Goal: Information Seeking & Learning: Compare options

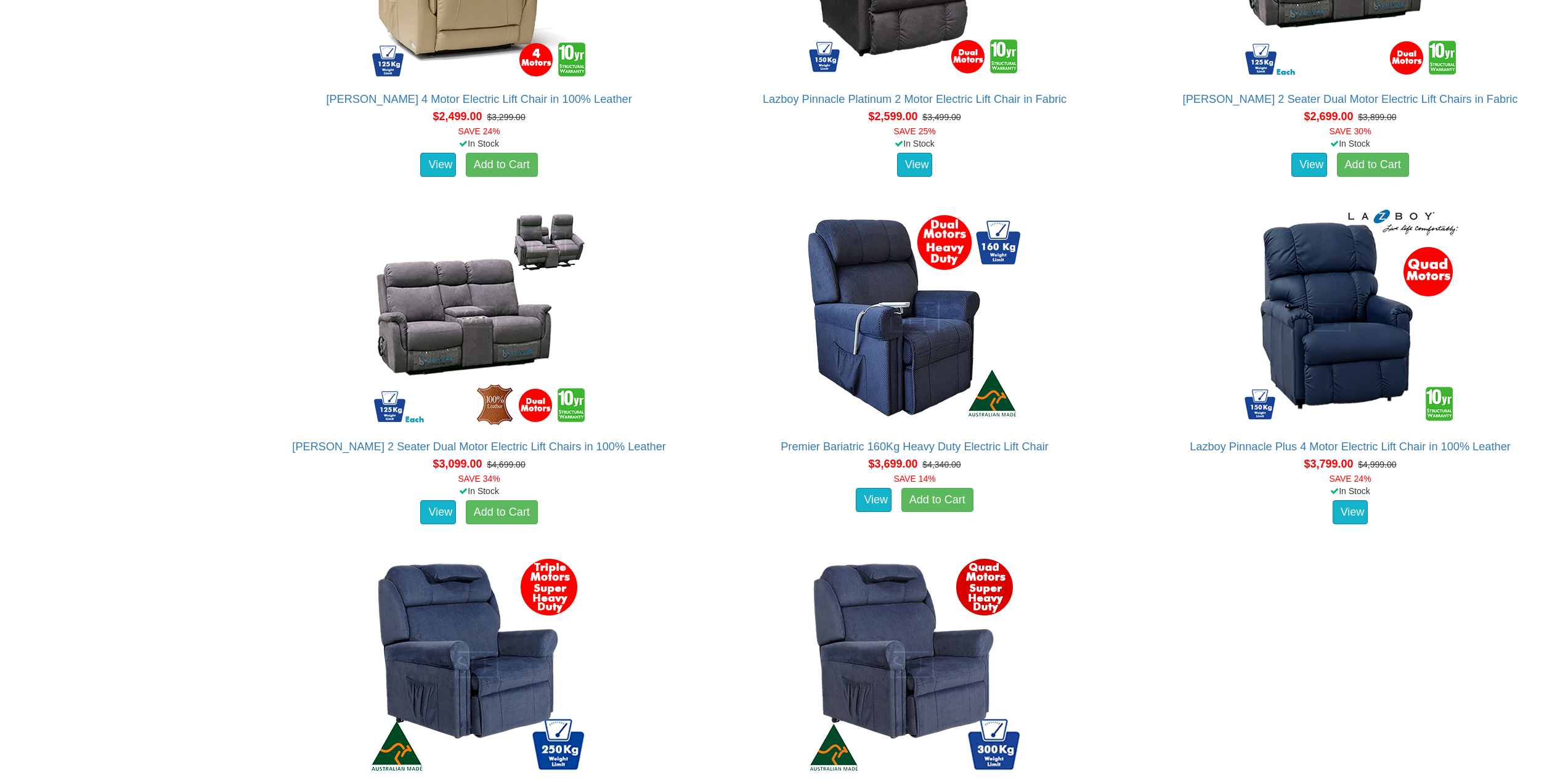
scroll to position [2721, 0]
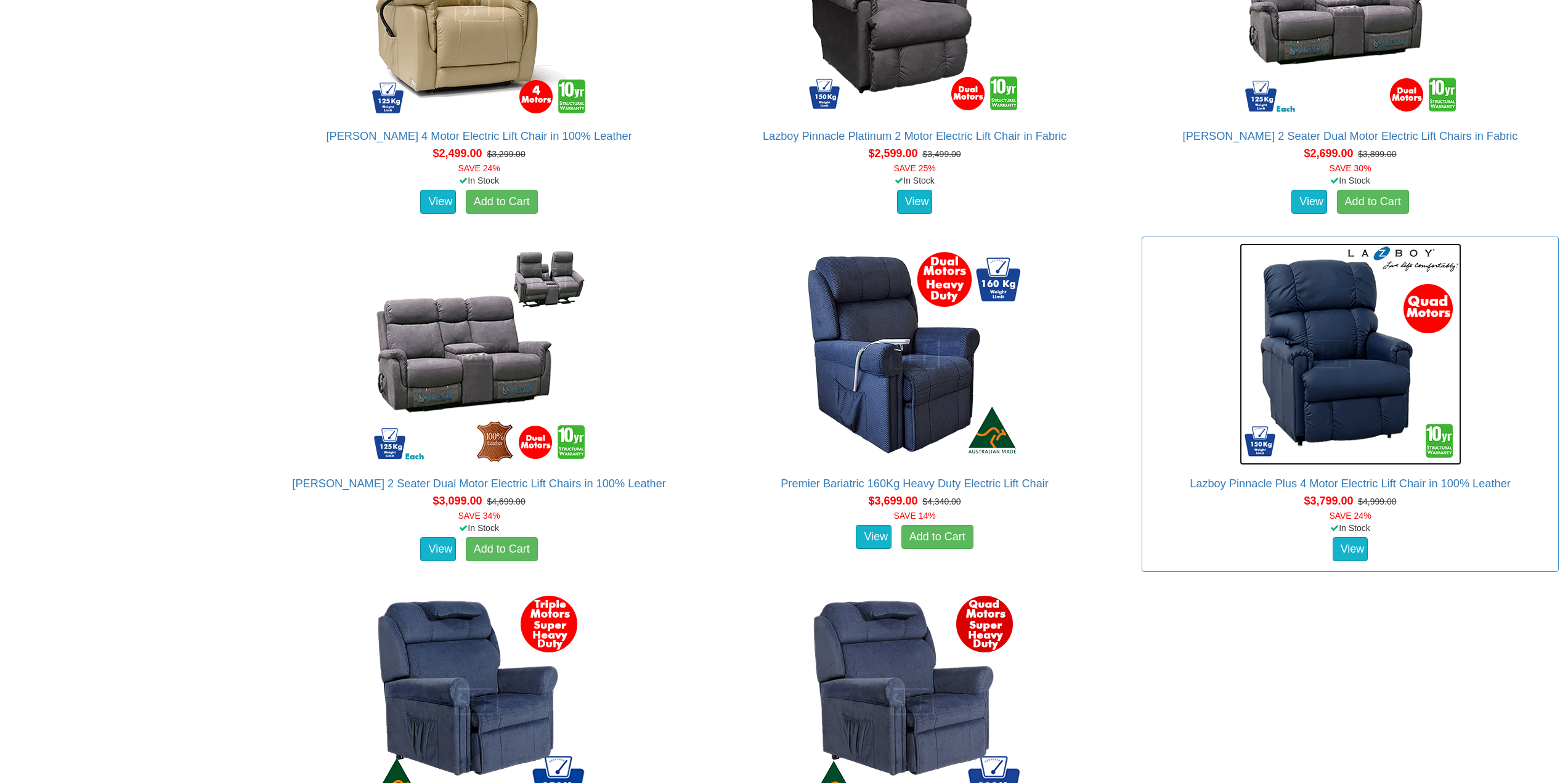
click at [1346, 406] on img at bounding box center [1350, 354] width 222 height 222
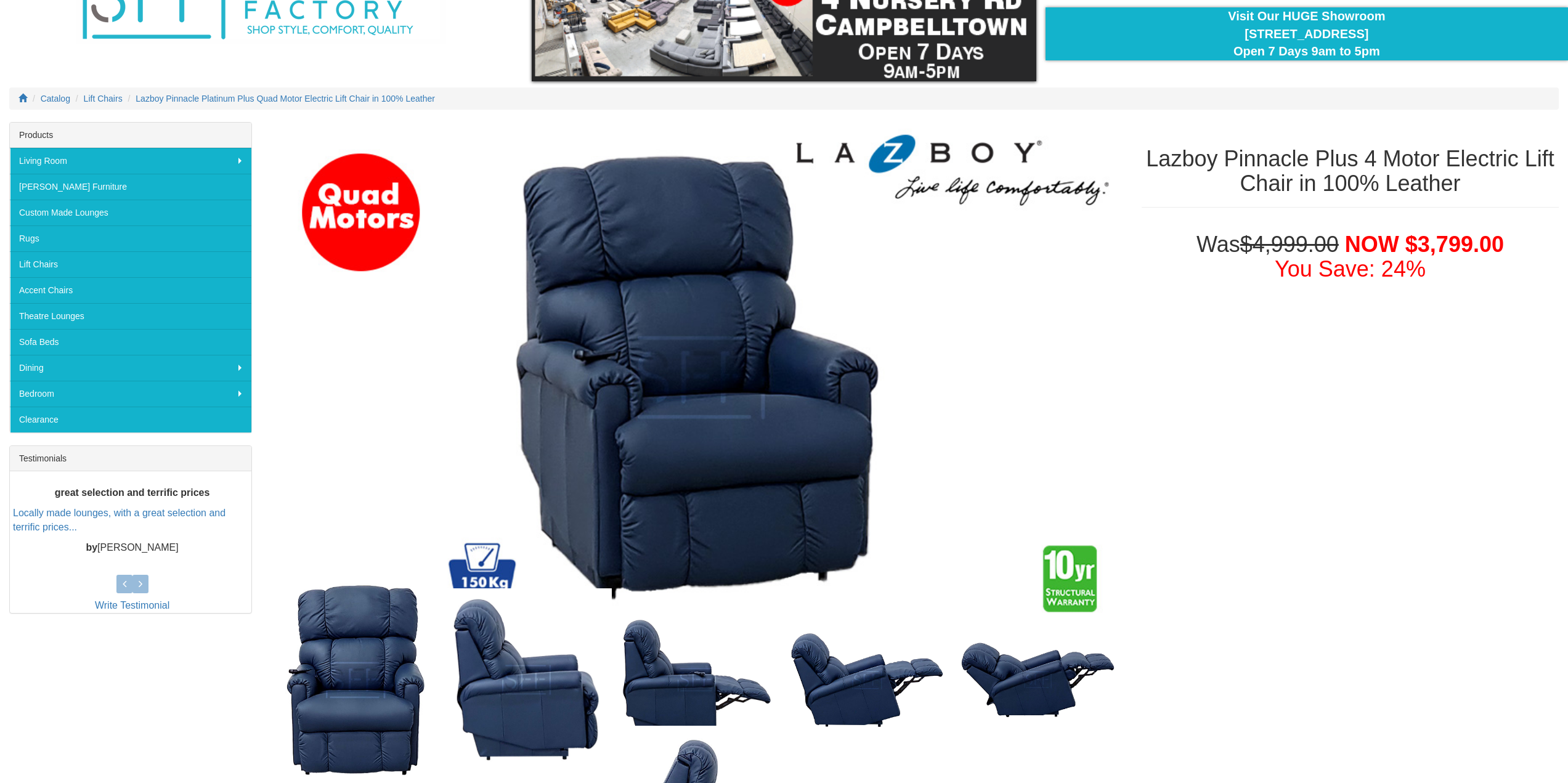
scroll to position [41, 0]
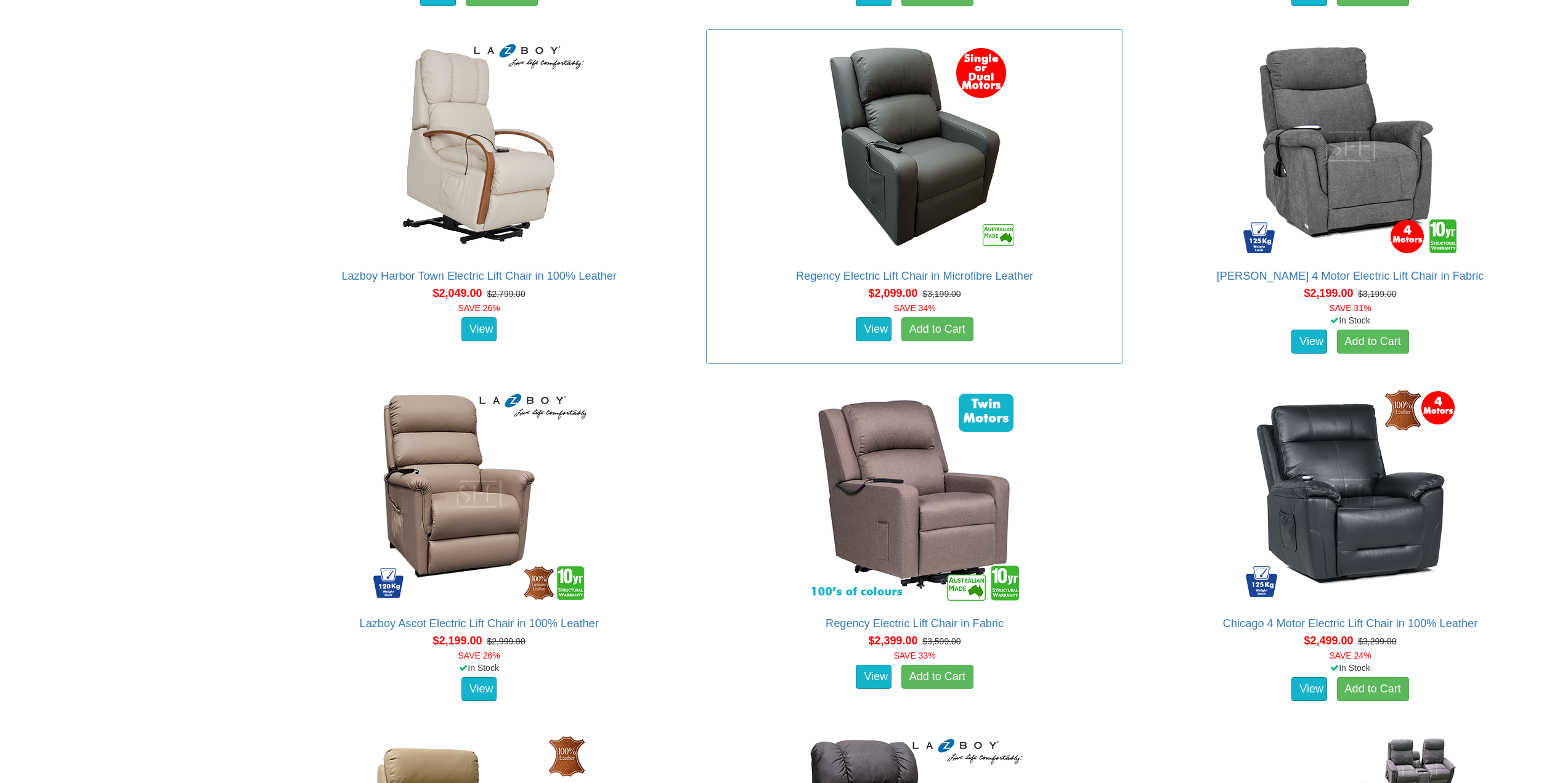
scroll to position [2044, 0]
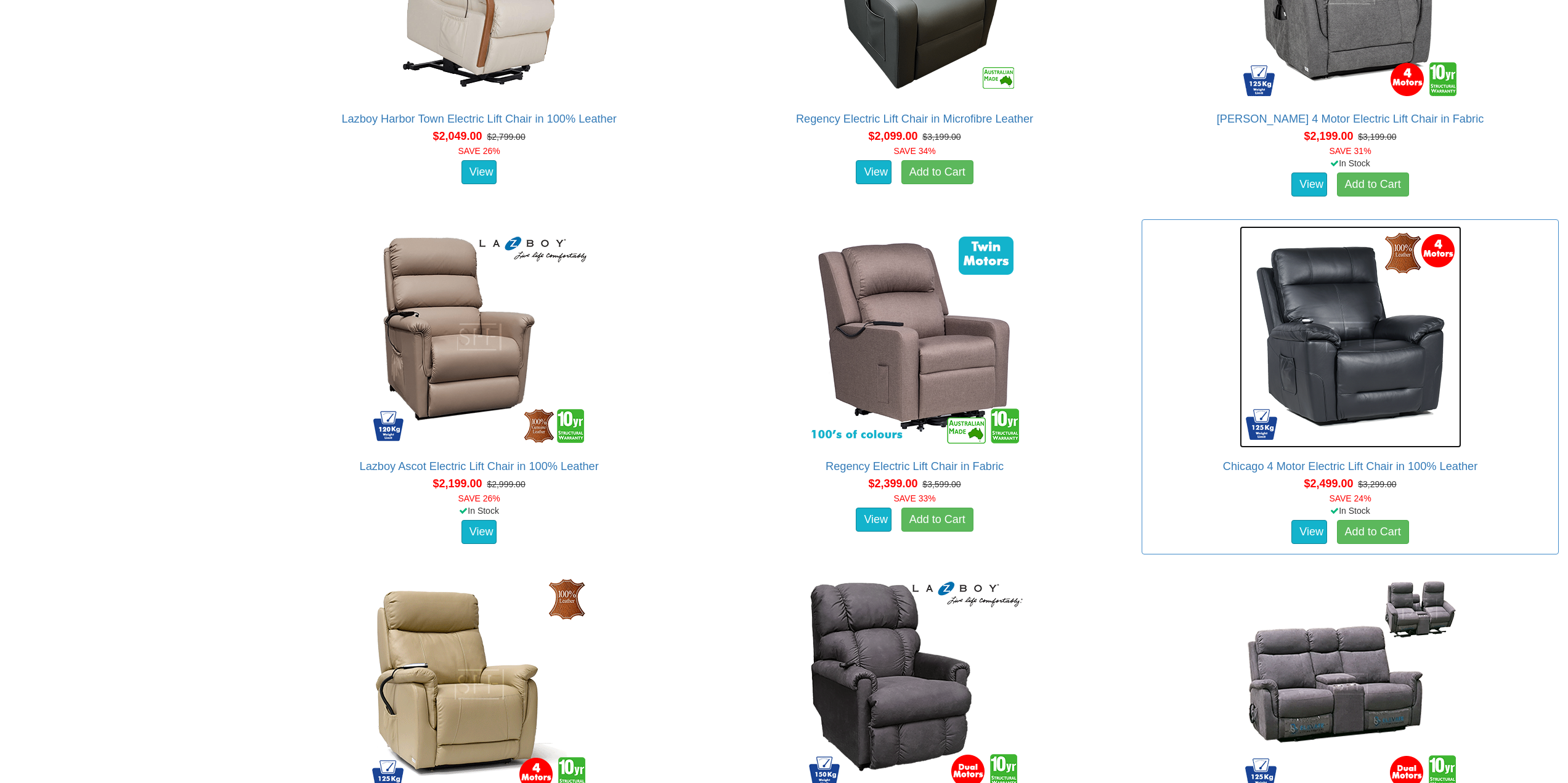
click at [1332, 355] on img at bounding box center [1350, 337] width 222 height 222
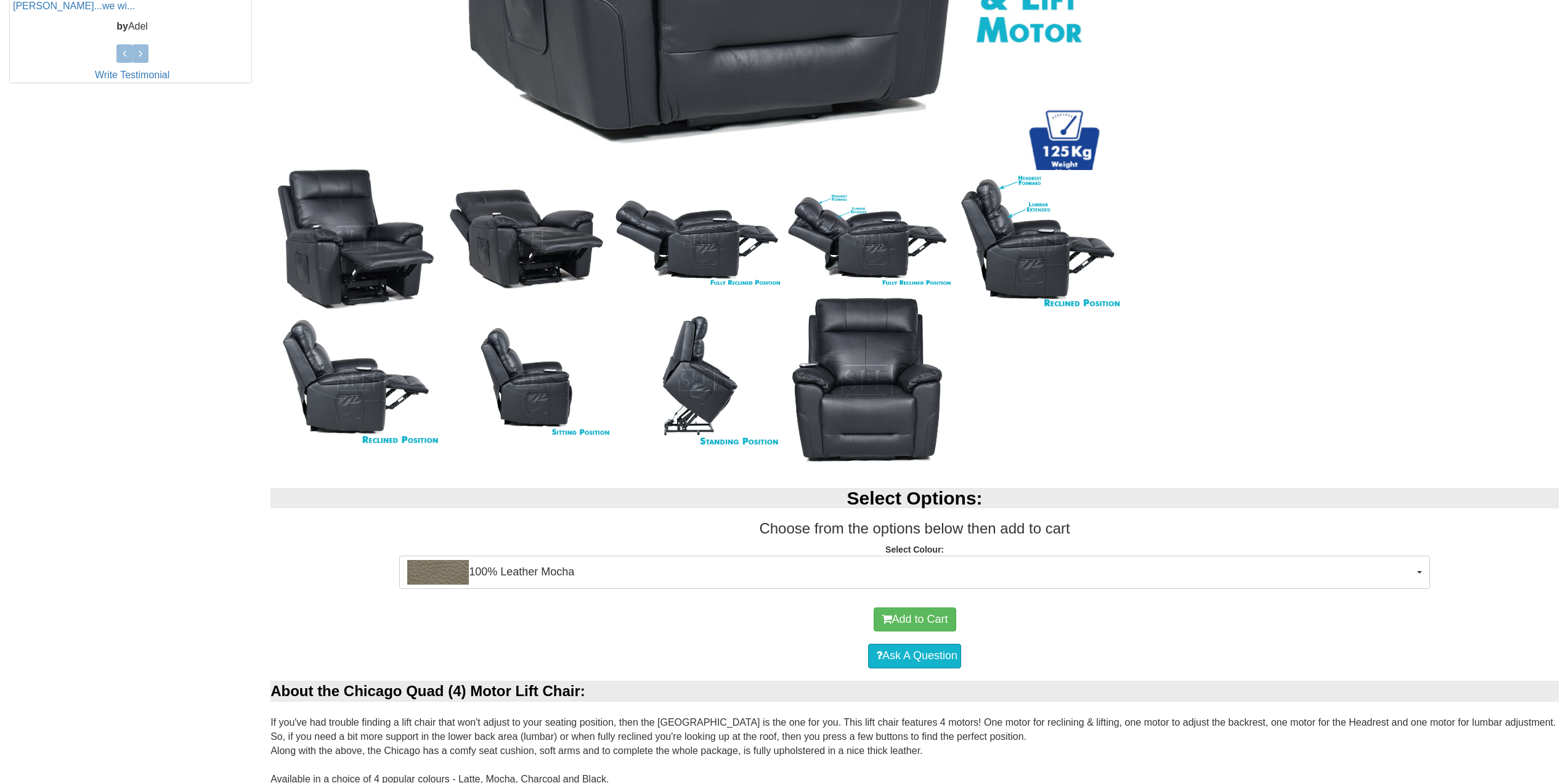
scroll to position [801, 0]
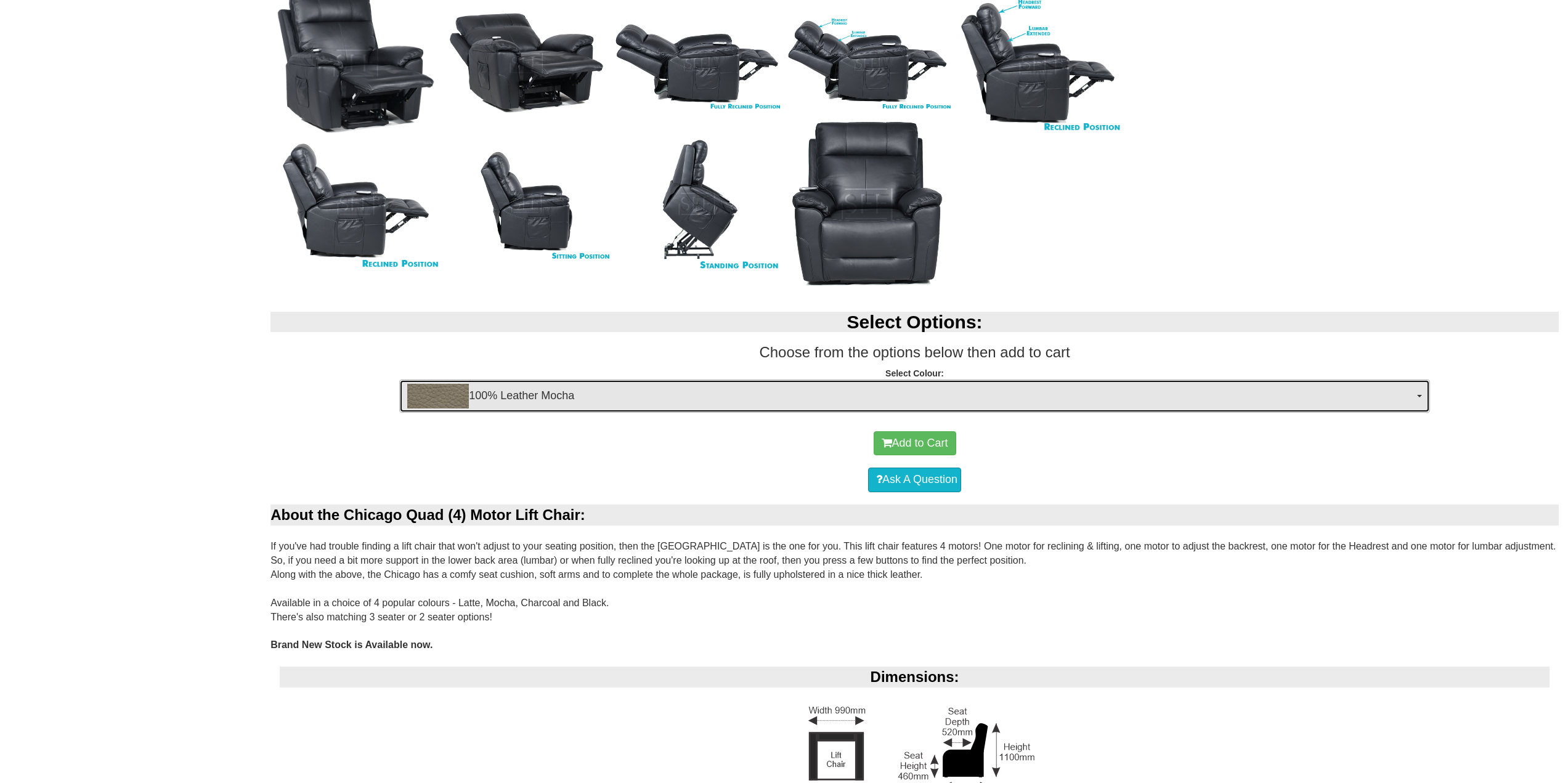
click at [464, 400] on img "button" at bounding box center [438, 396] width 62 height 25
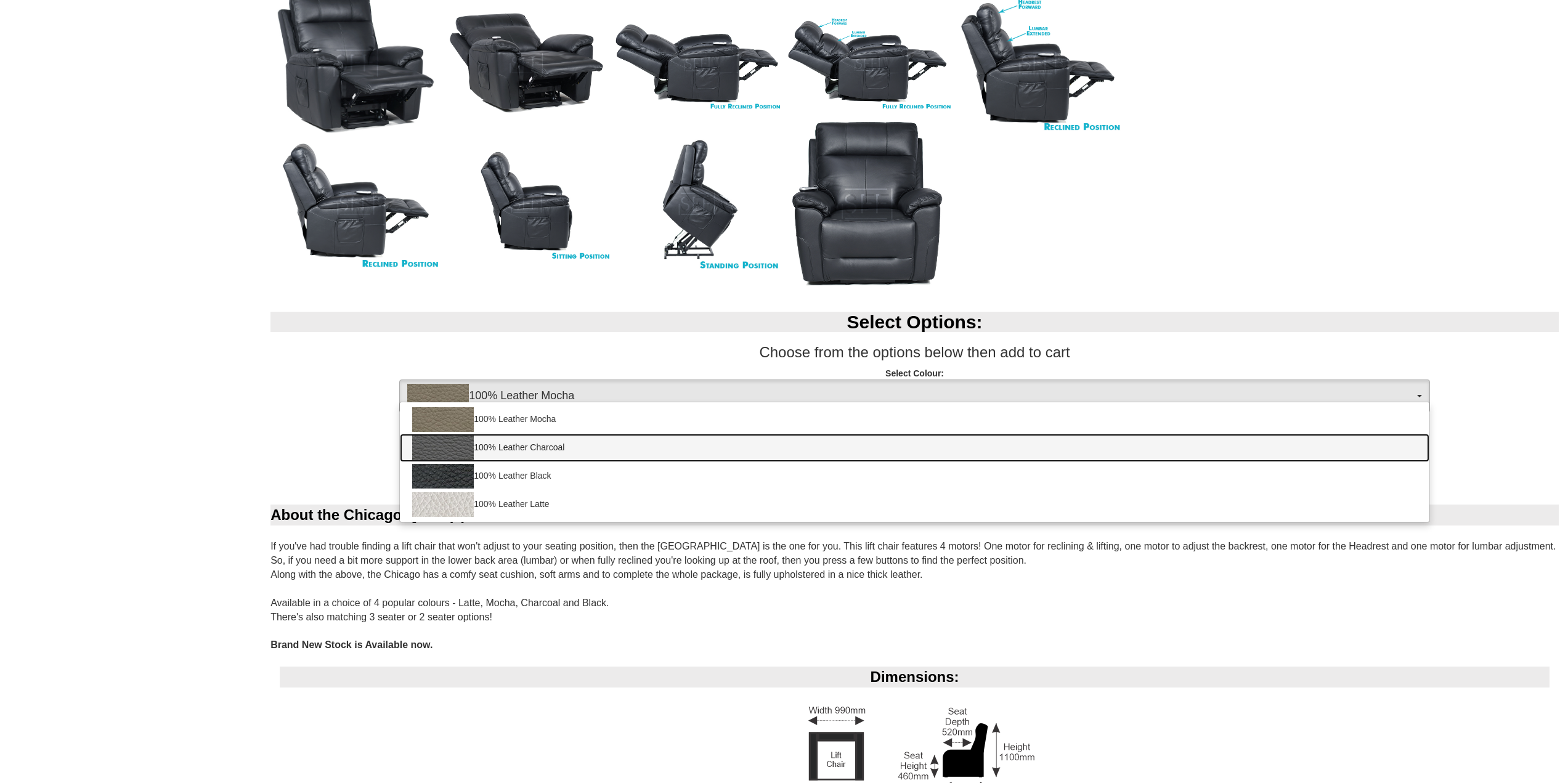
click at [523, 440] on link "100% Leather Charcoal" at bounding box center [915, 448] width 1029 height 28
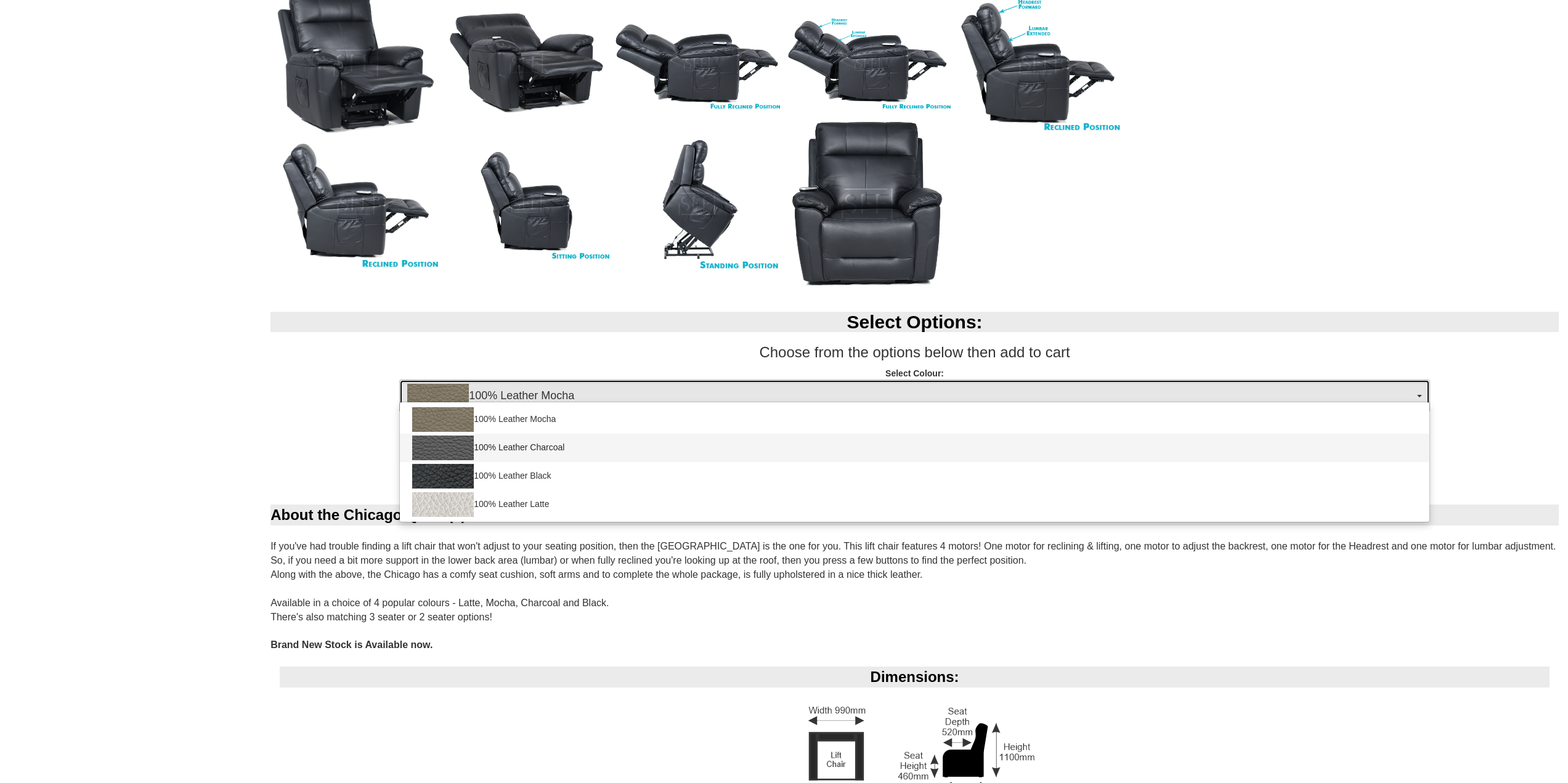
select select "1981"
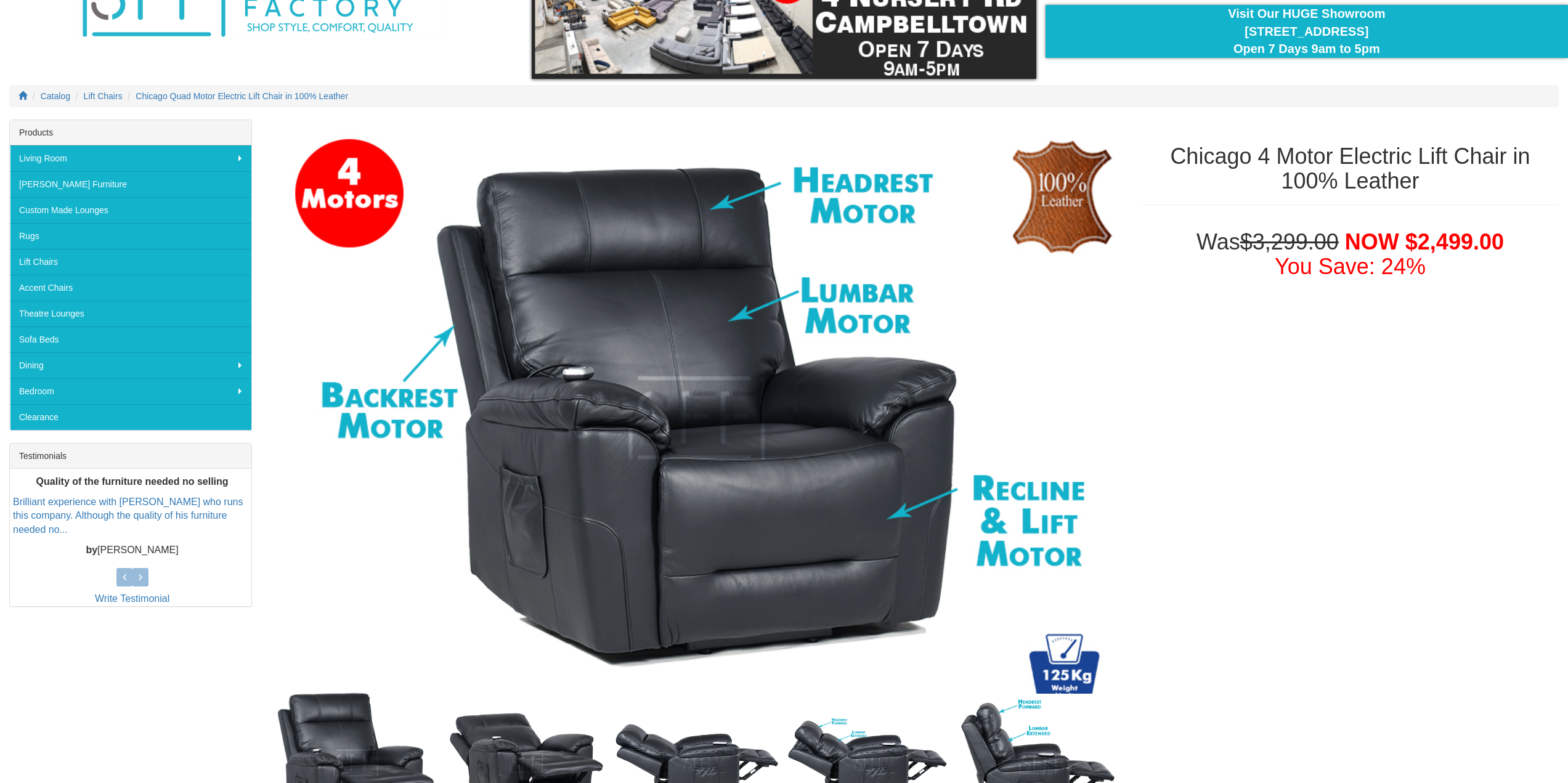
scroll to position [0, 0]
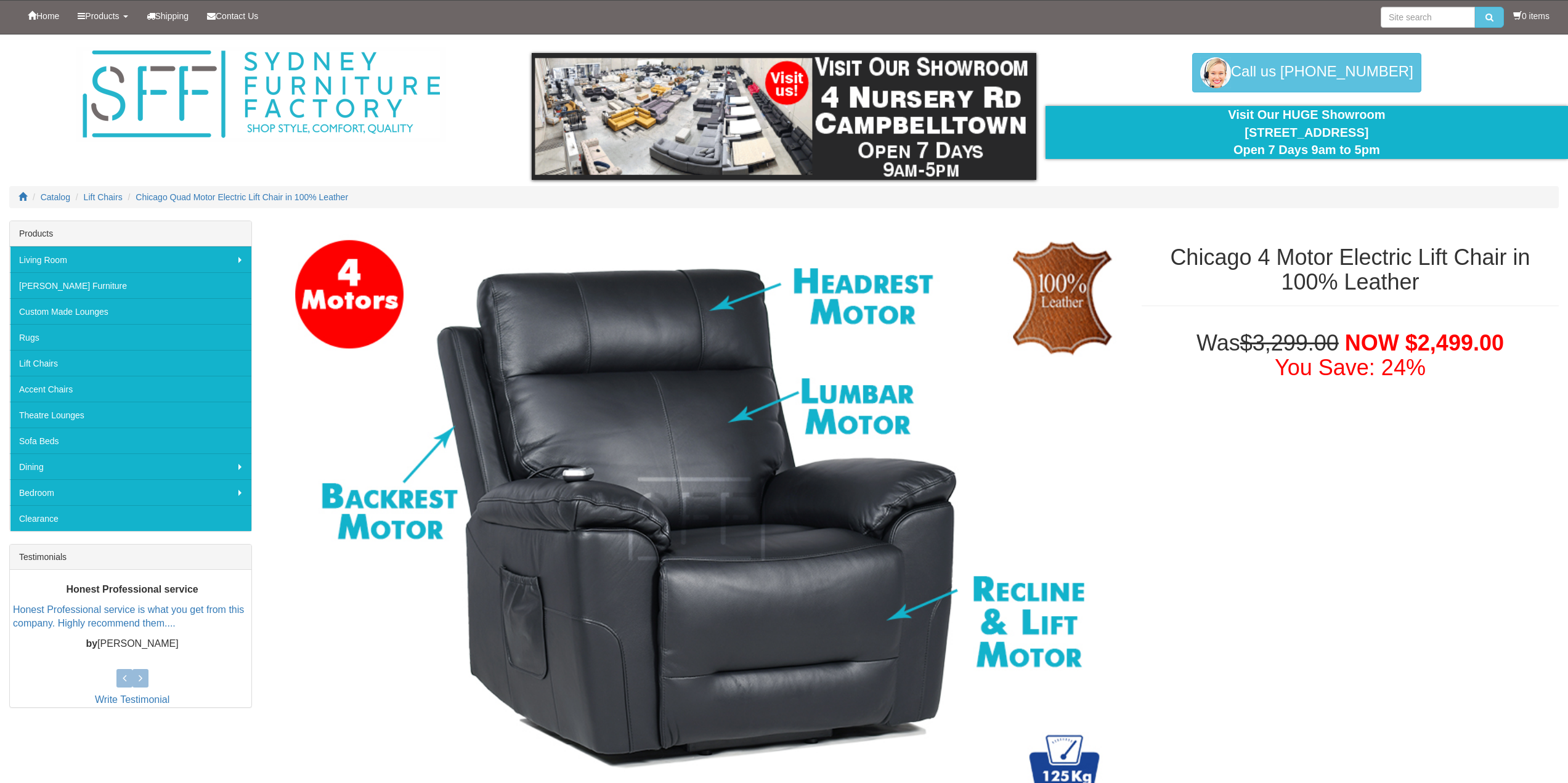
drag, startPoint x: 52, startPoint y: 1, endPoint x: 1233, endPoint y: 639, distance: 1342.3
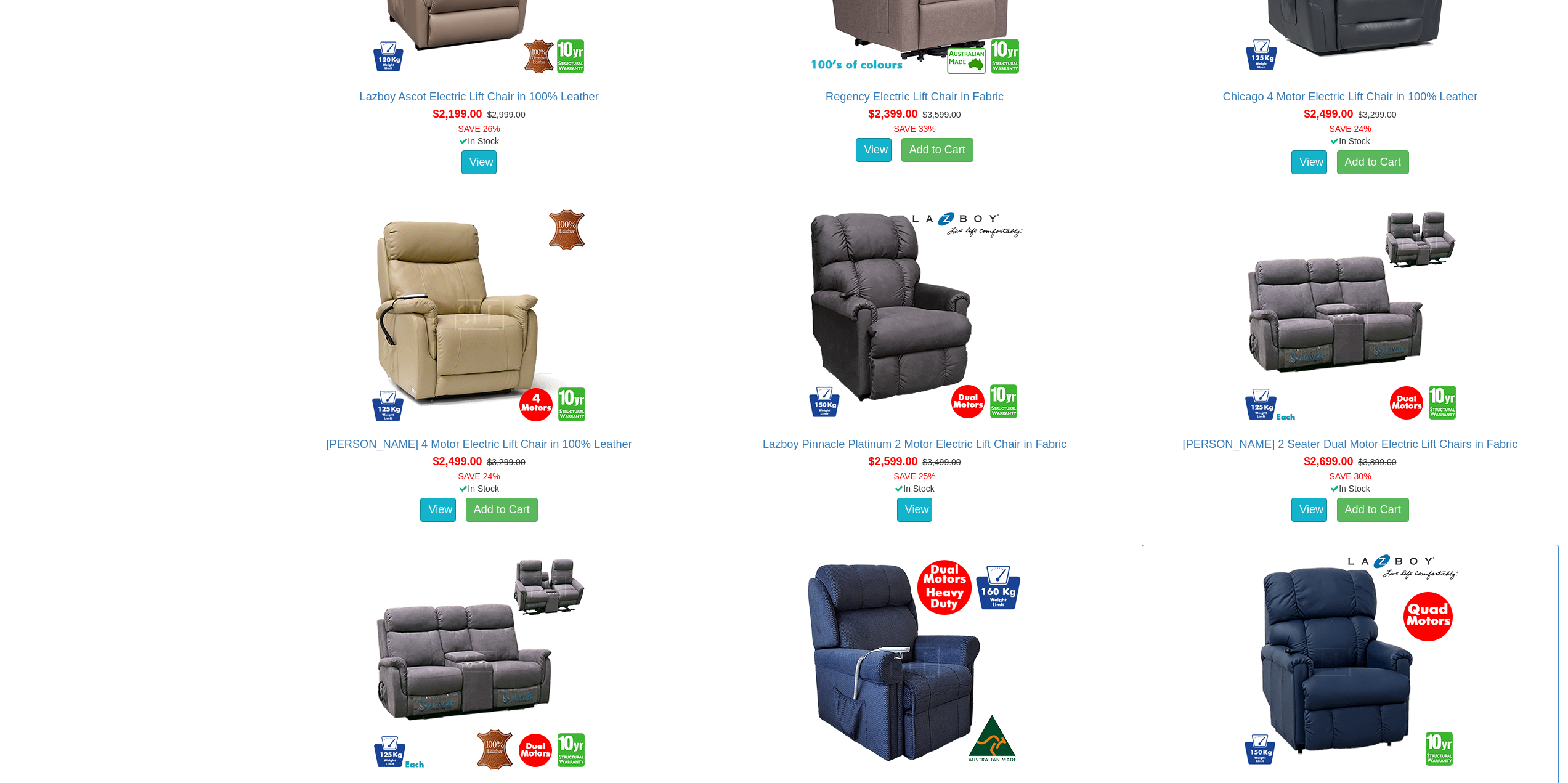
scroll to position [2536, 0]
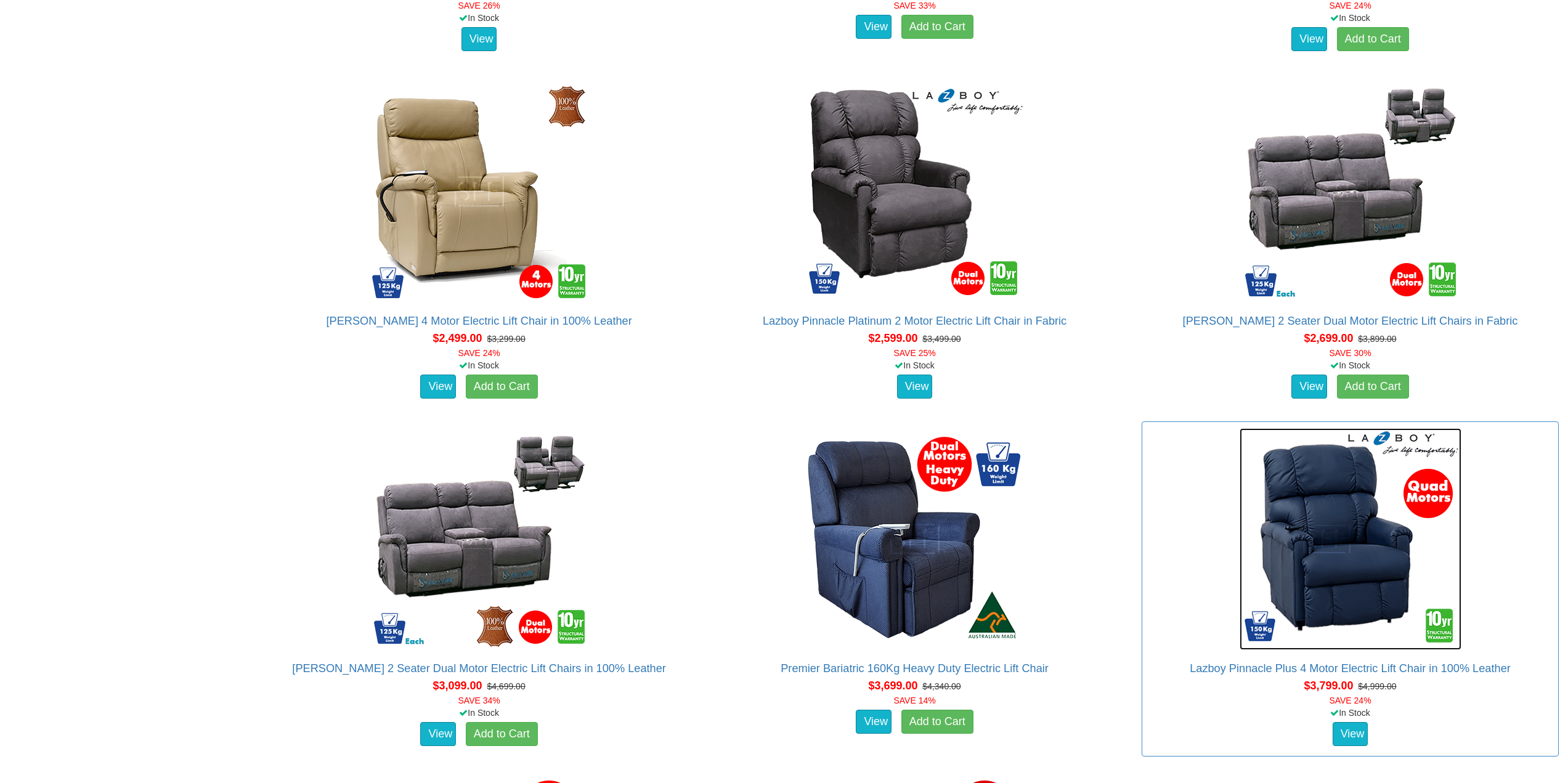
click at [1336, 610] on img at bounding box center [1350, 539] width 222 height 222
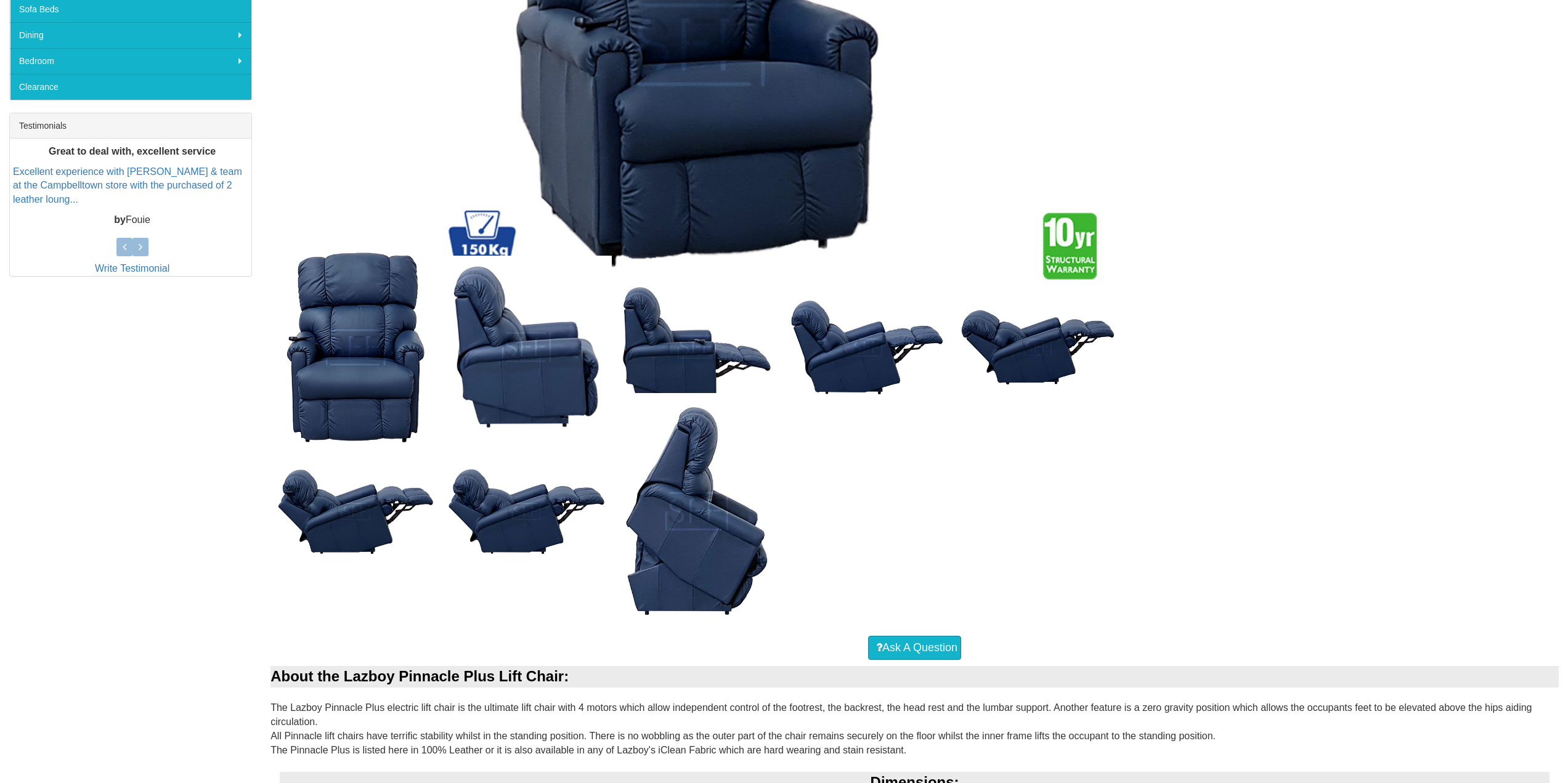
scroll to position [740, 0]
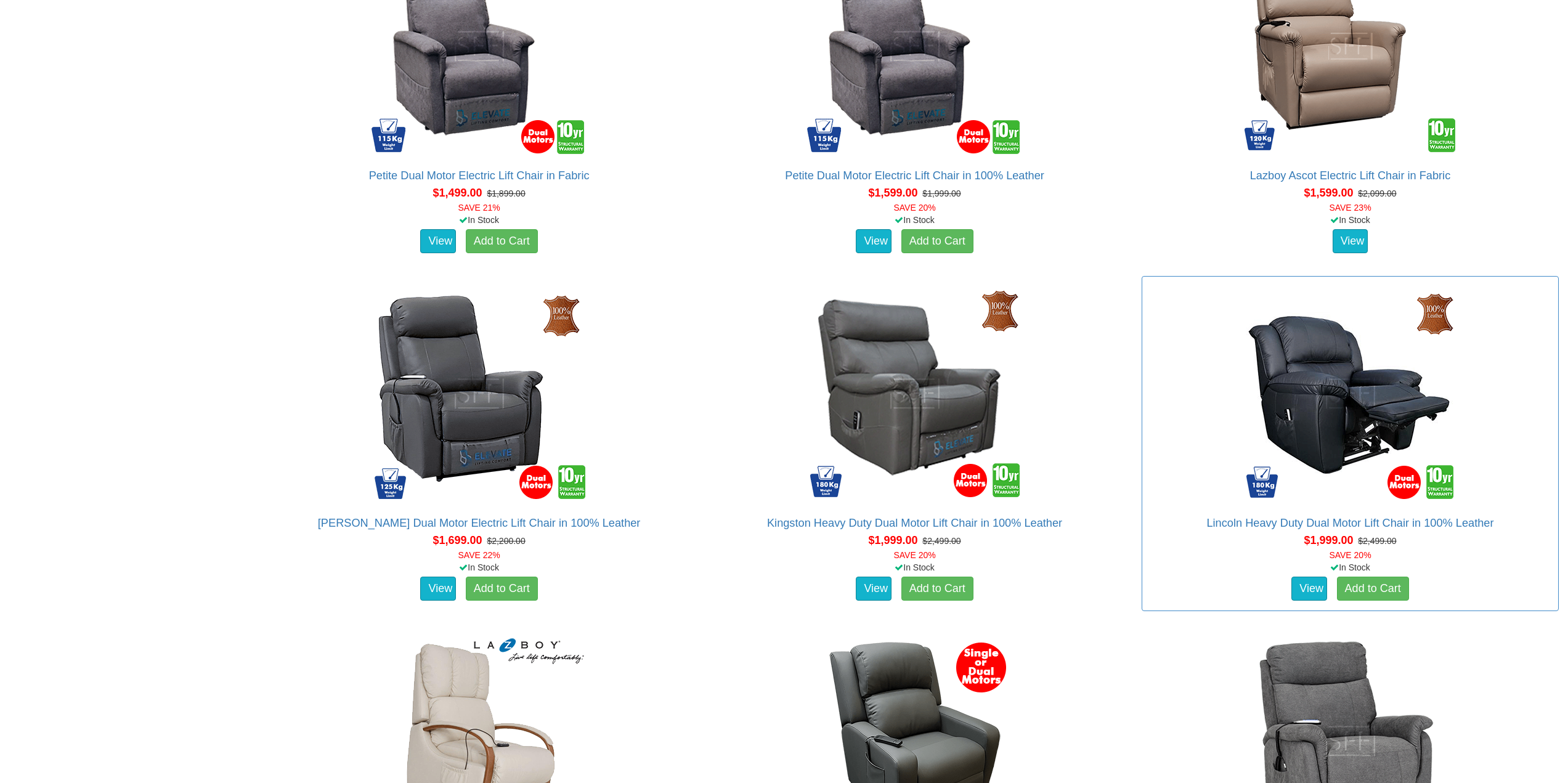
scroll to position [1366, 0]
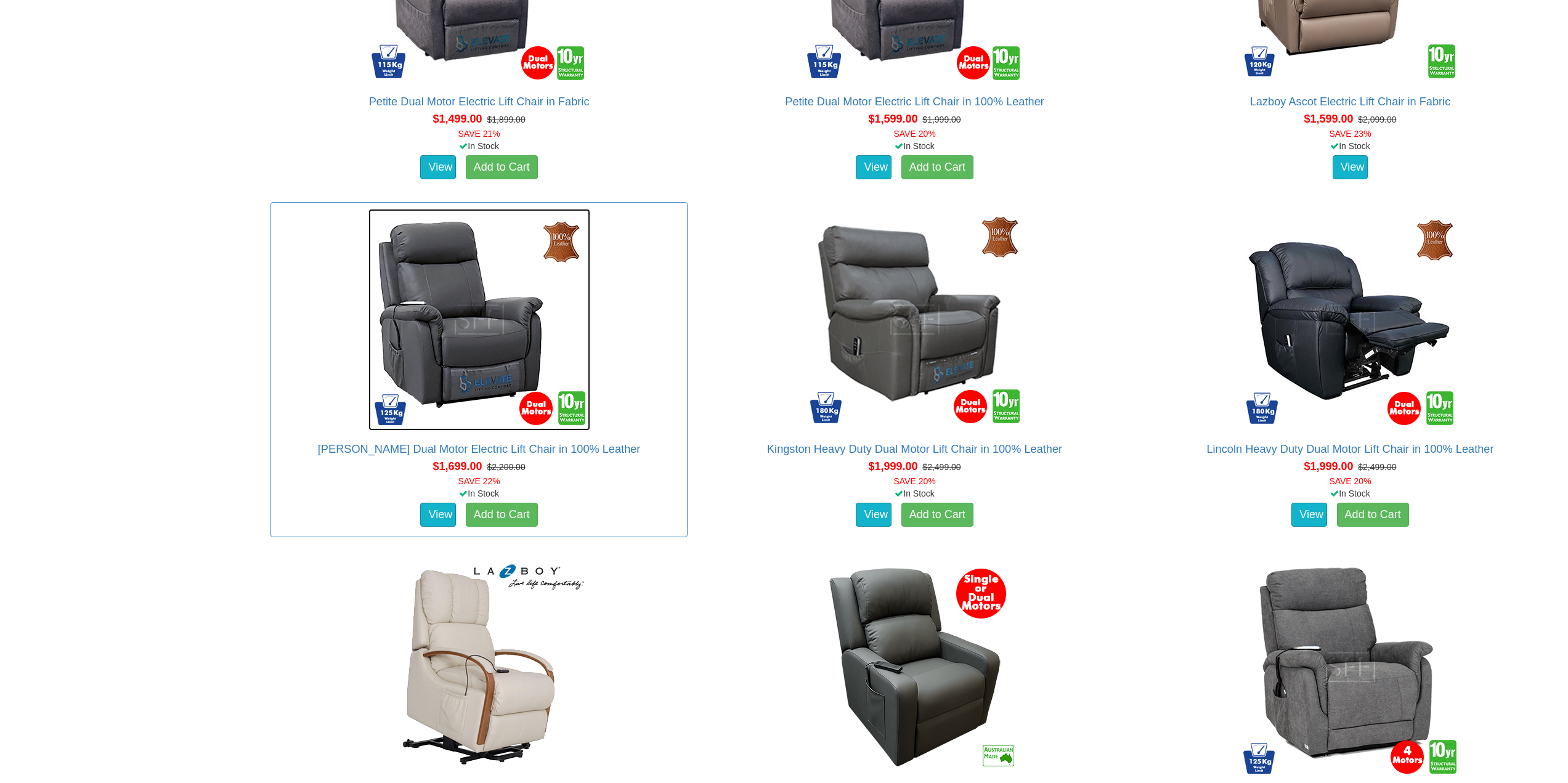
click at [459, 339] on img at bounding box center [479, 319] width 222 height 222
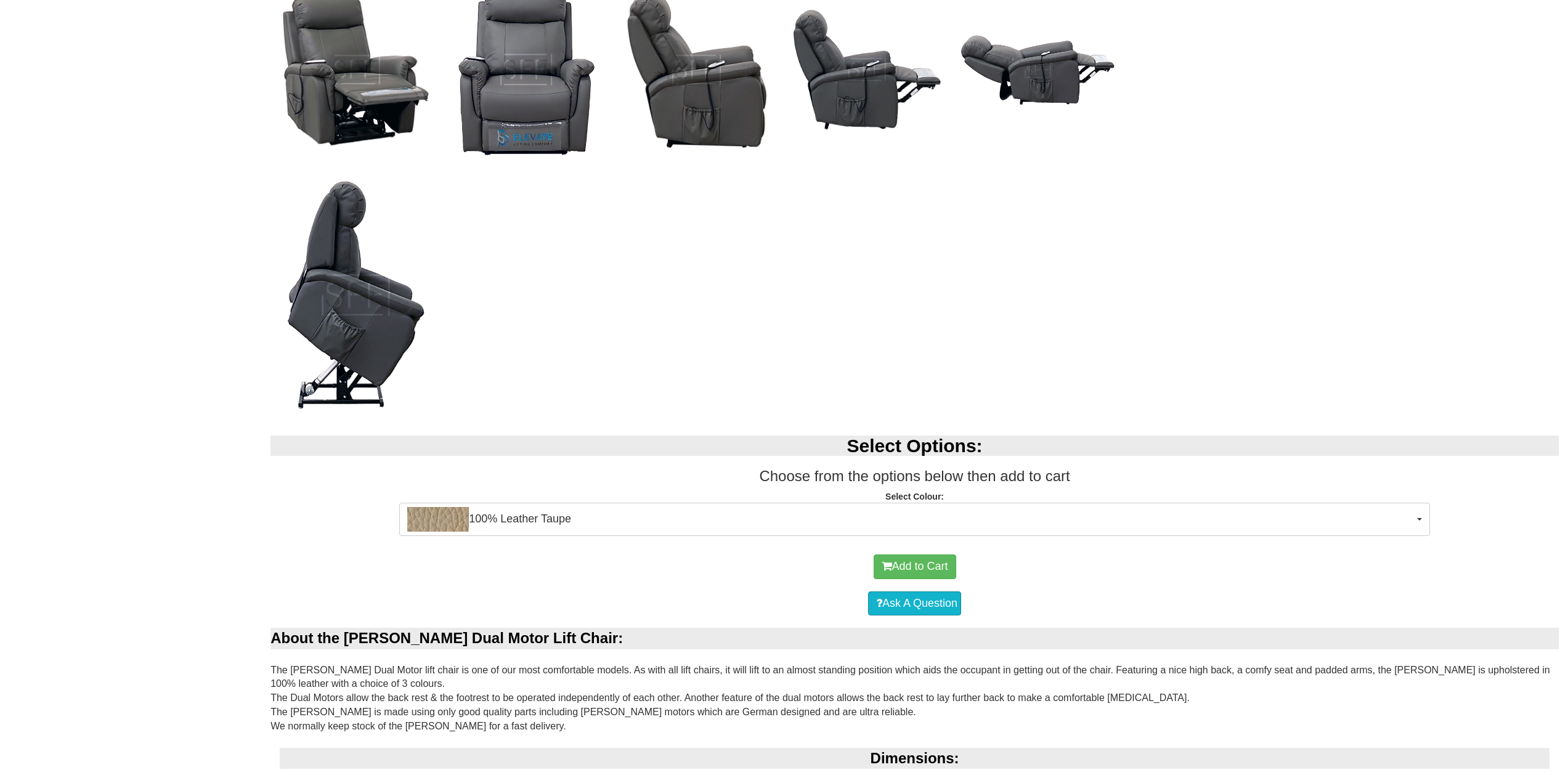
scroll to position [801, 0]
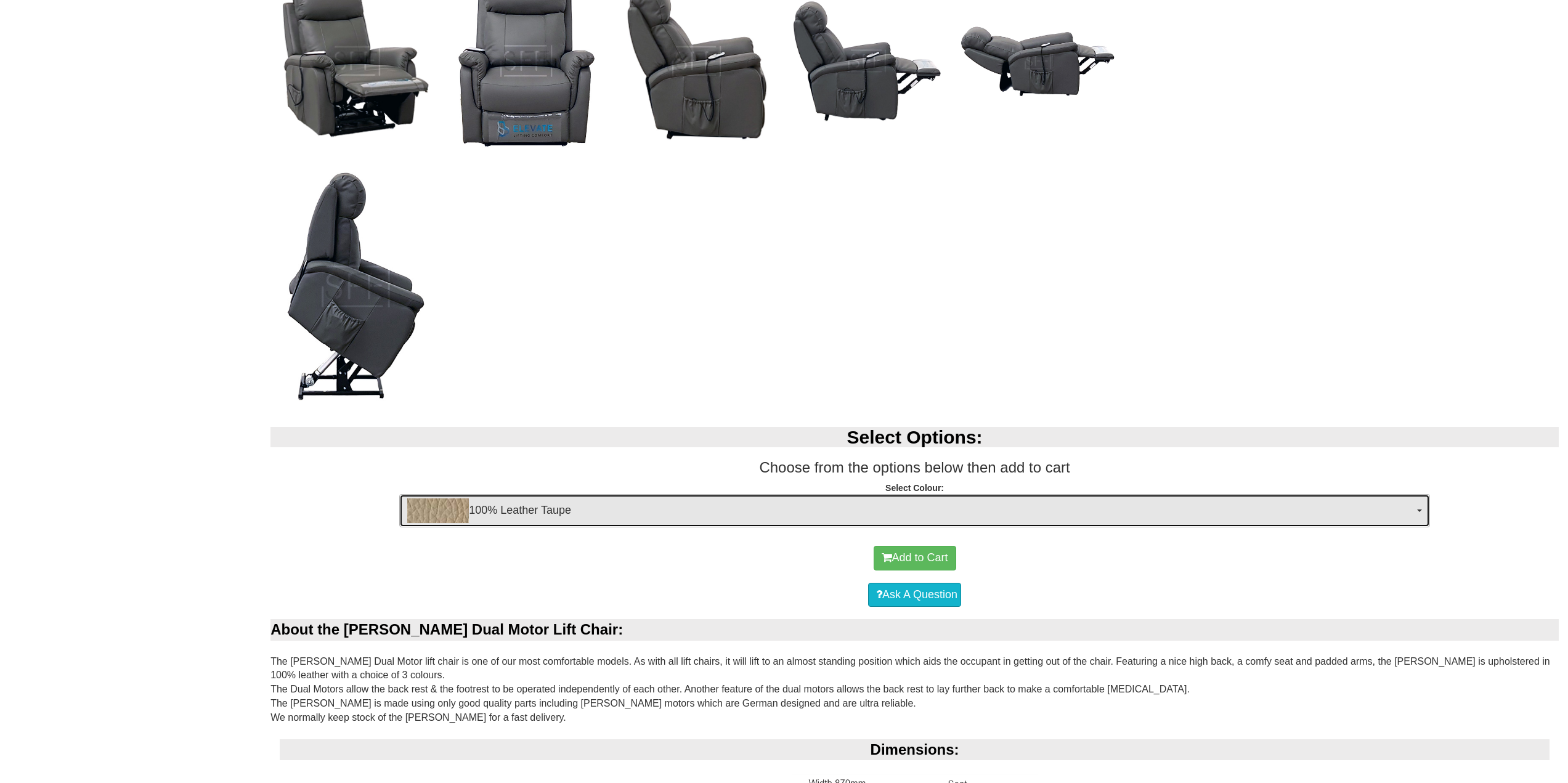
click at [461, 514] on img "button" at bounding box center [438, 511] width 62 height 25
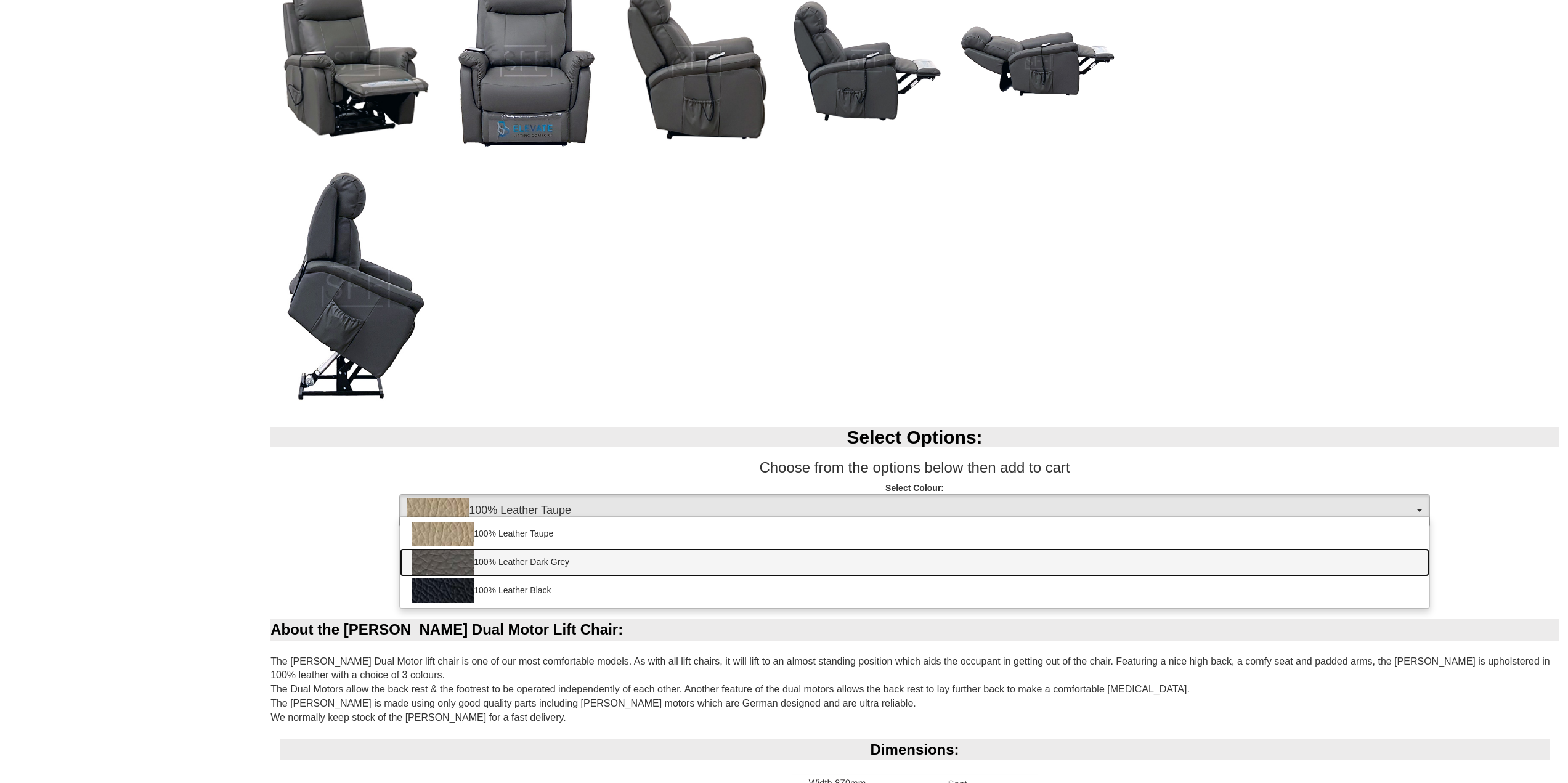
click at [535, 566] on link "100% Leather Dark Grey" at bounding box center [915, 562] width 1029 height 28
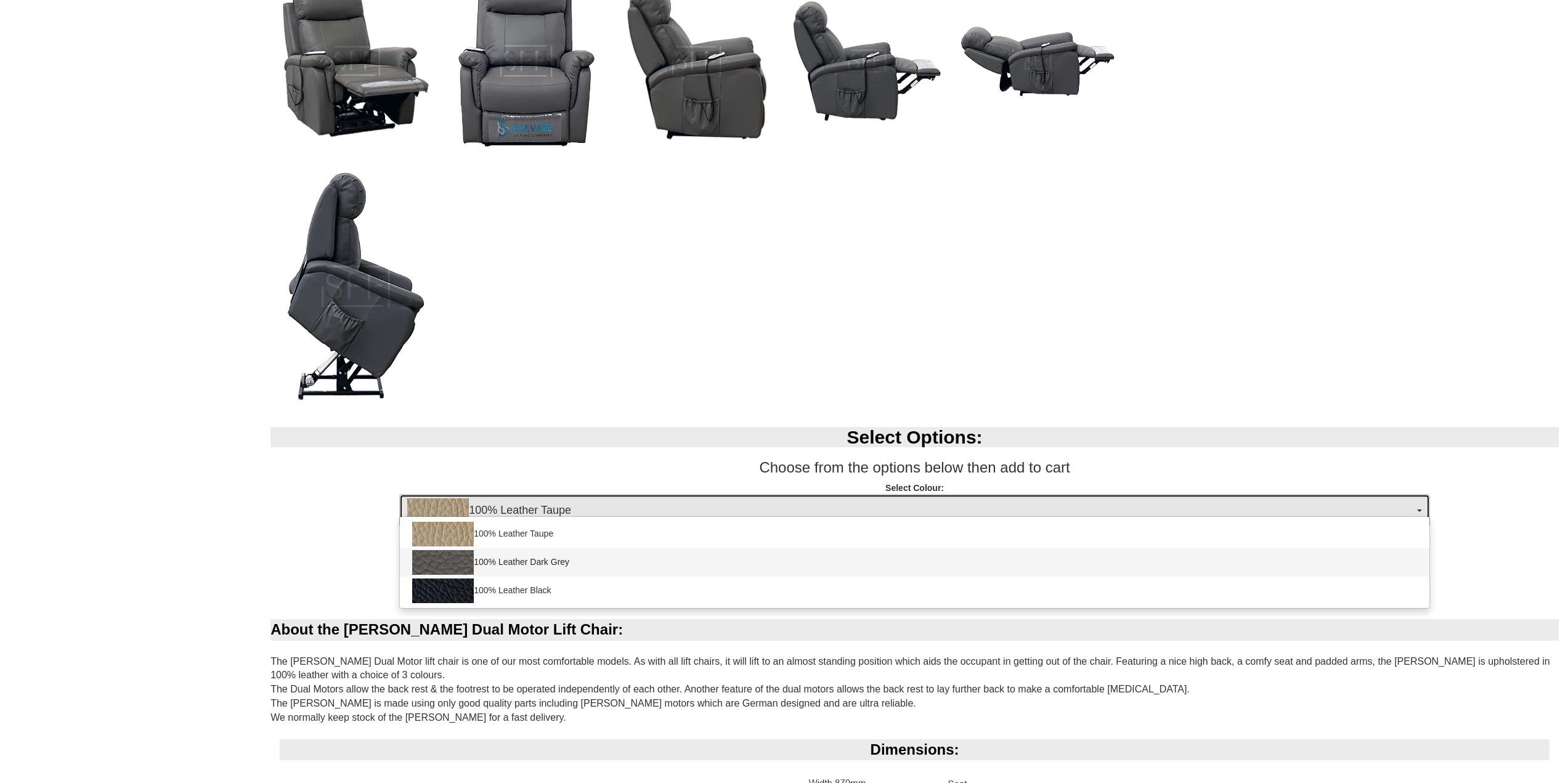
select select "1825"
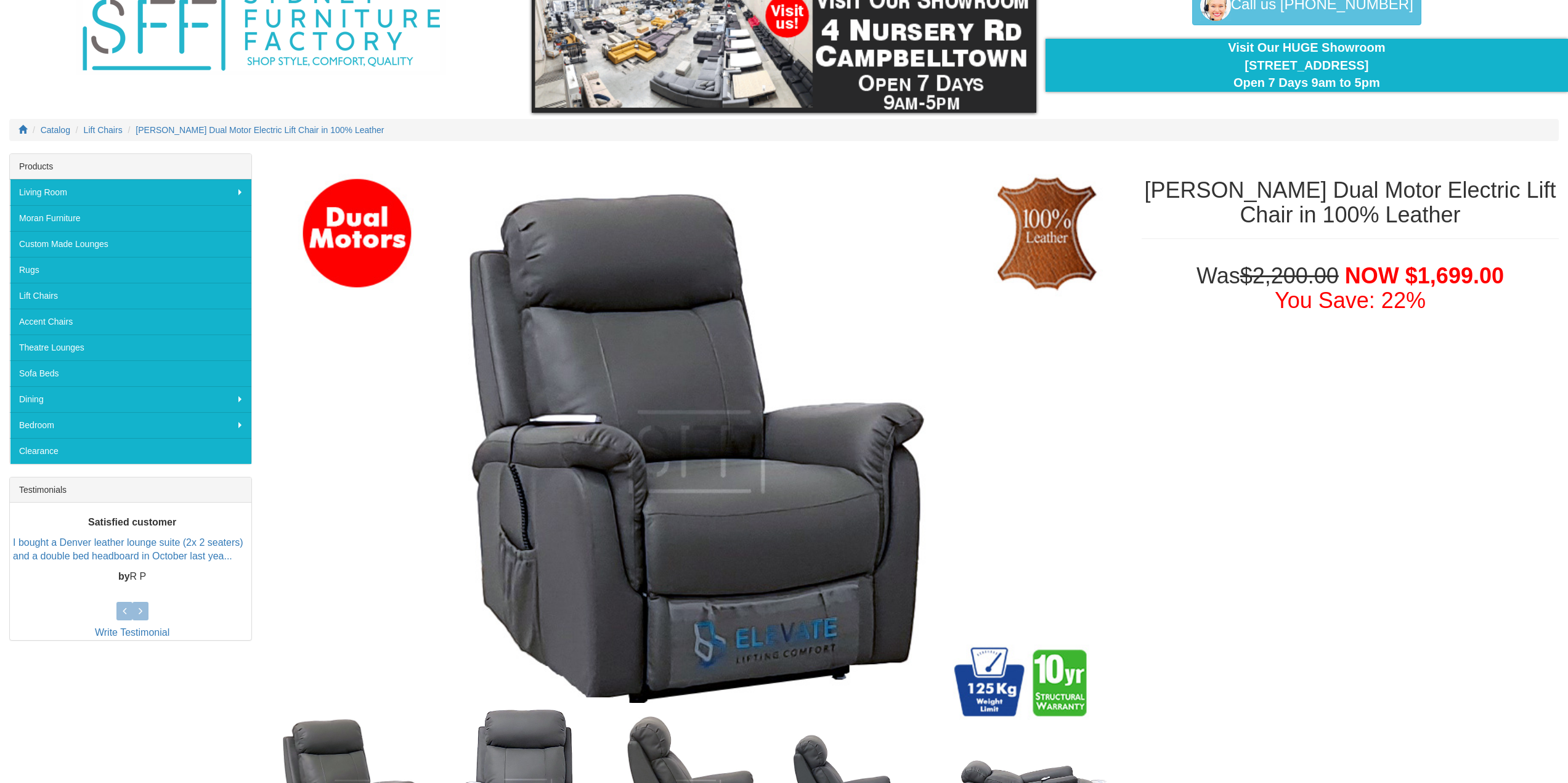
scroll to position [62, 0]
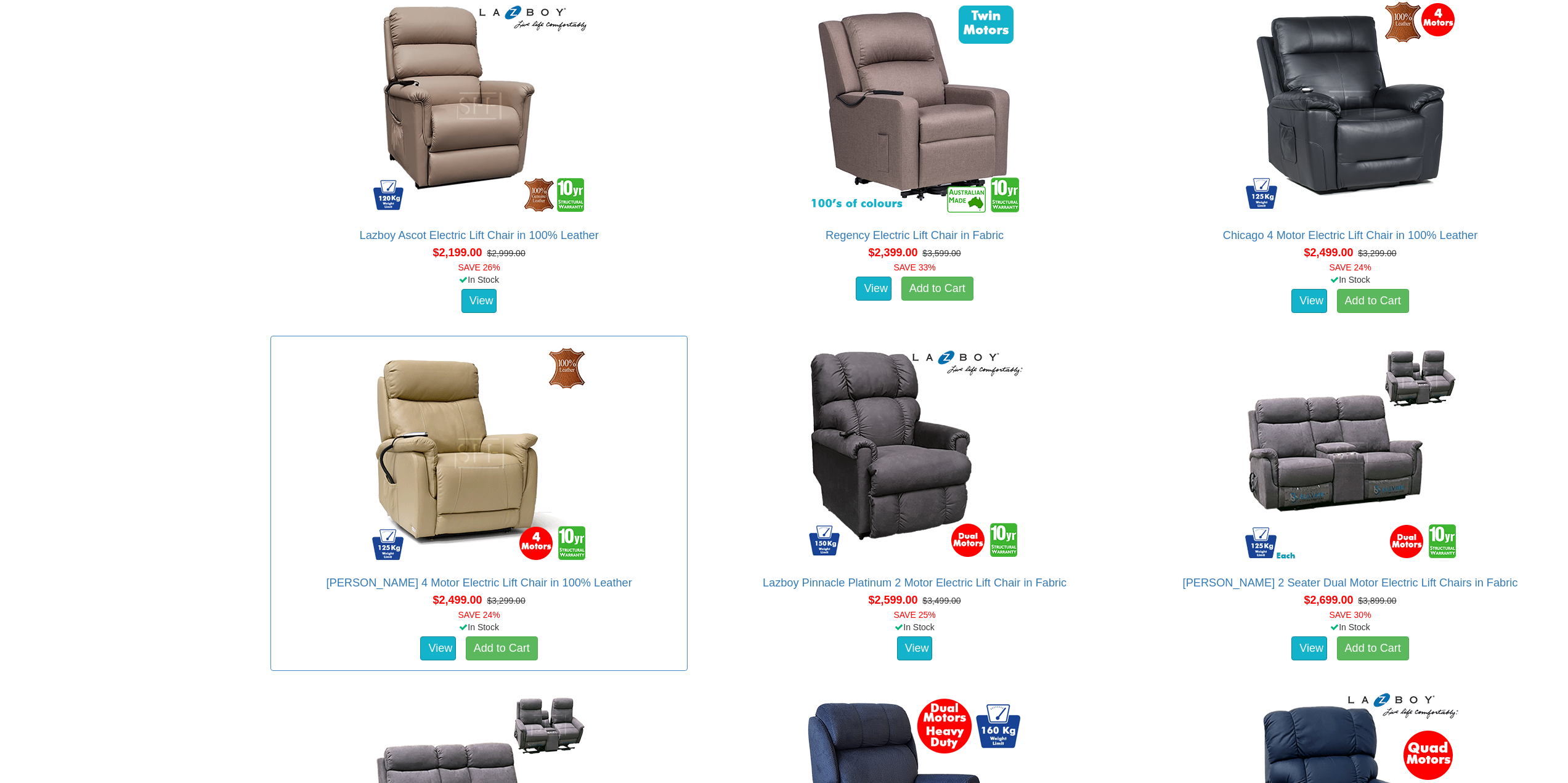
scroll to position [2291, 0]
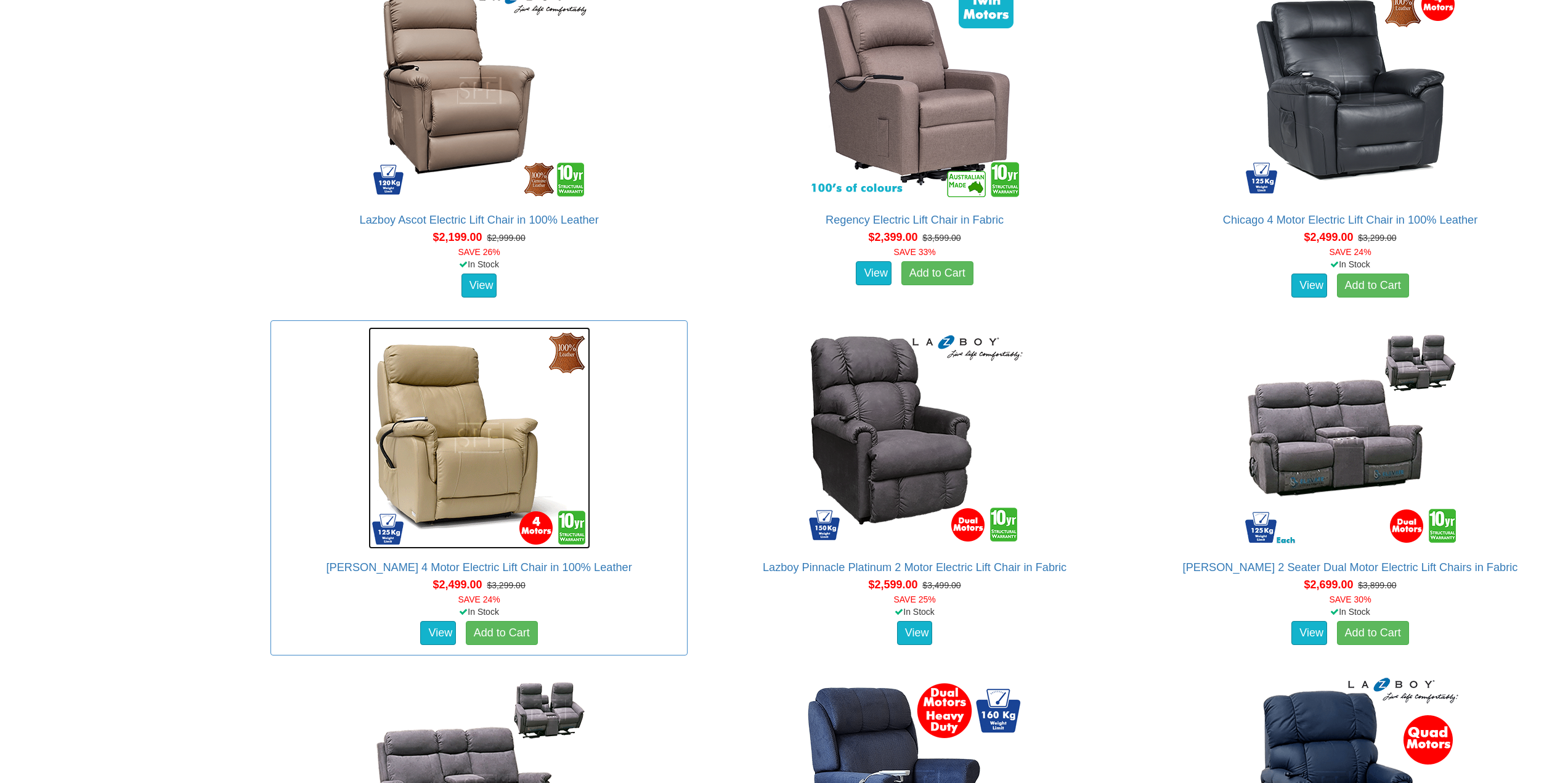
click at [484, 472] on img at bounding box center [479, 438] width 222 height 222
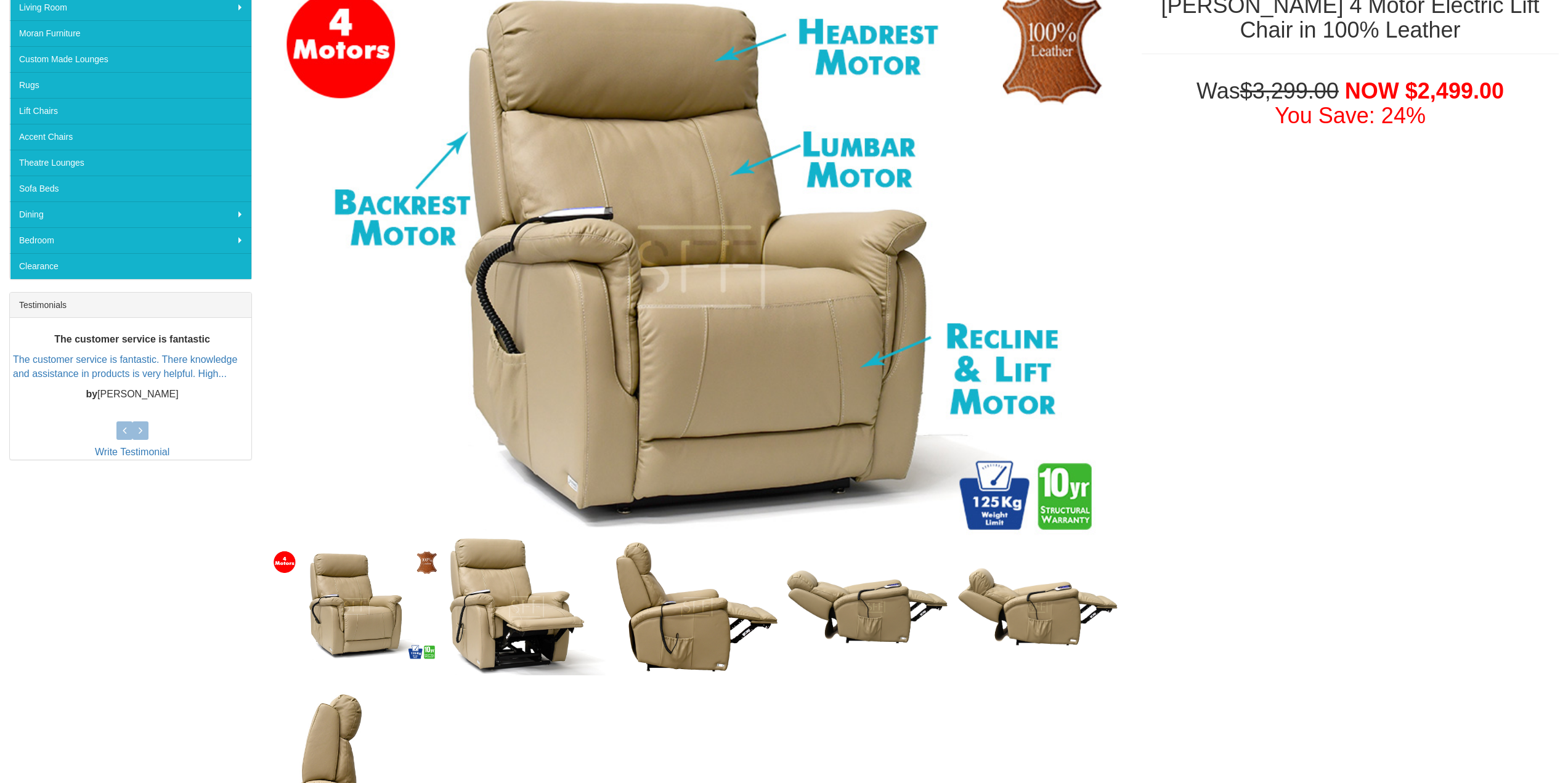
scroll to position [247, 0]
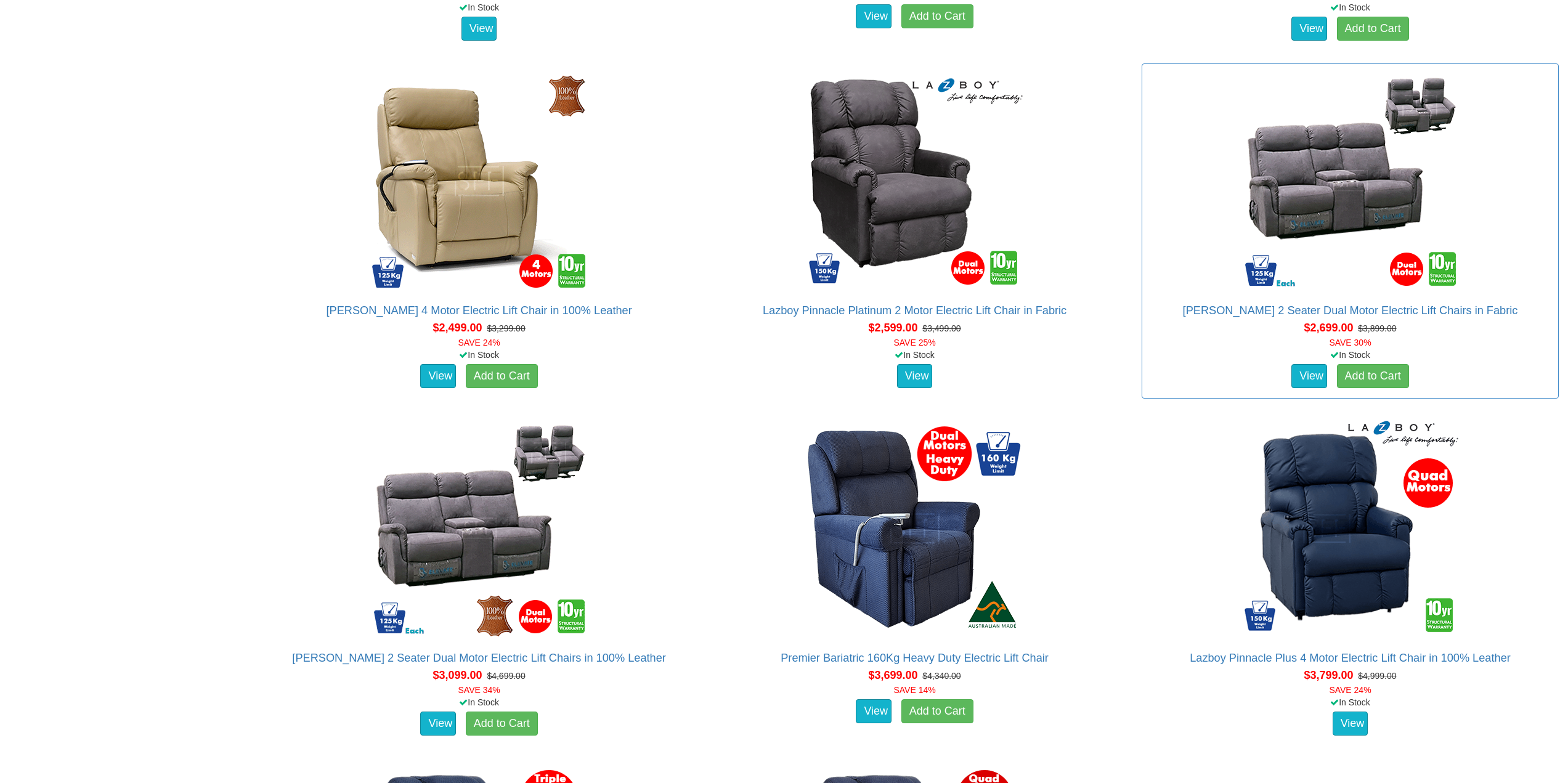
scroll to position [2783, 0]
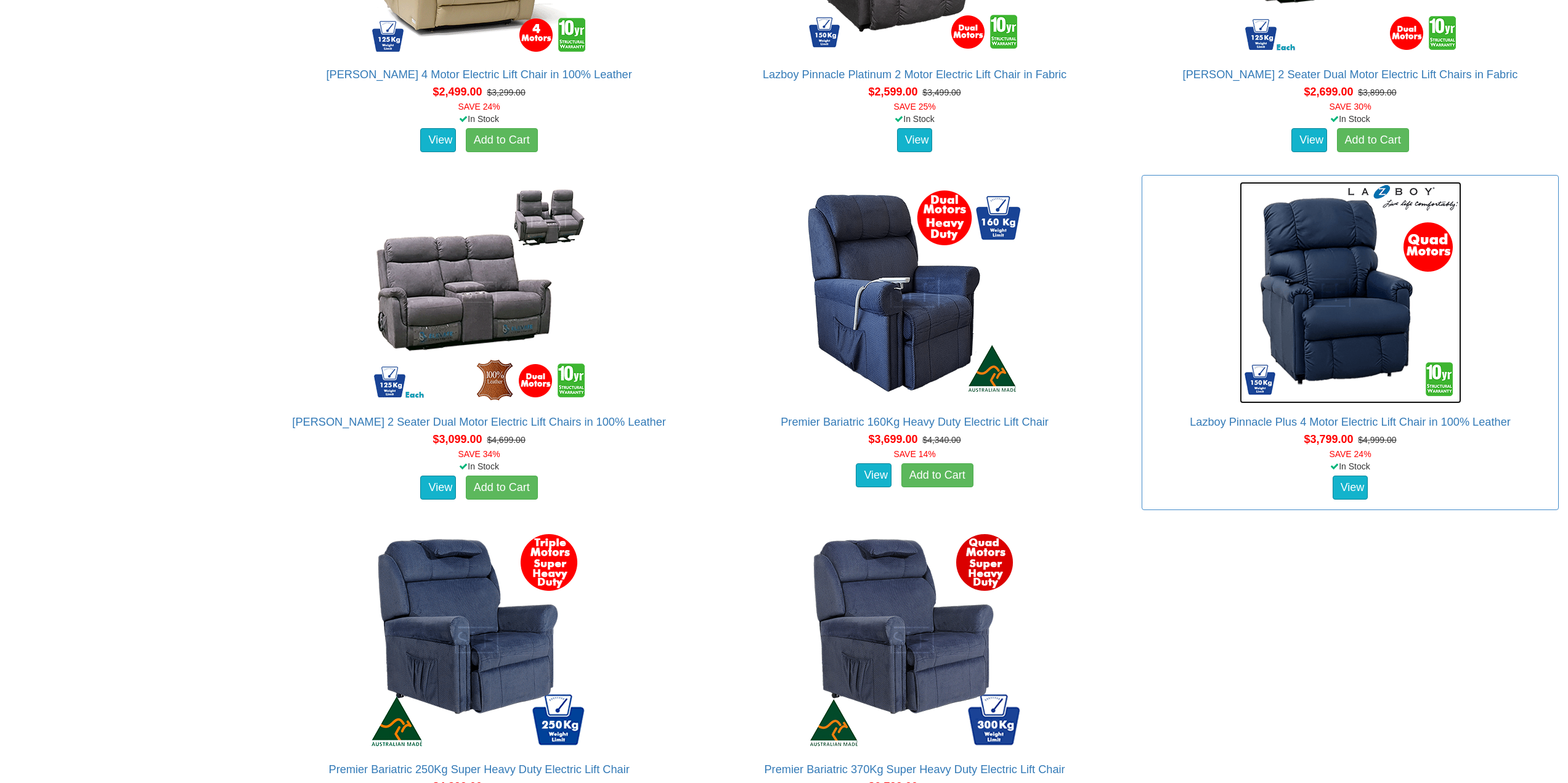
click at [1332, 267] on img at bounding box center [1350, 292] width 222 height 222
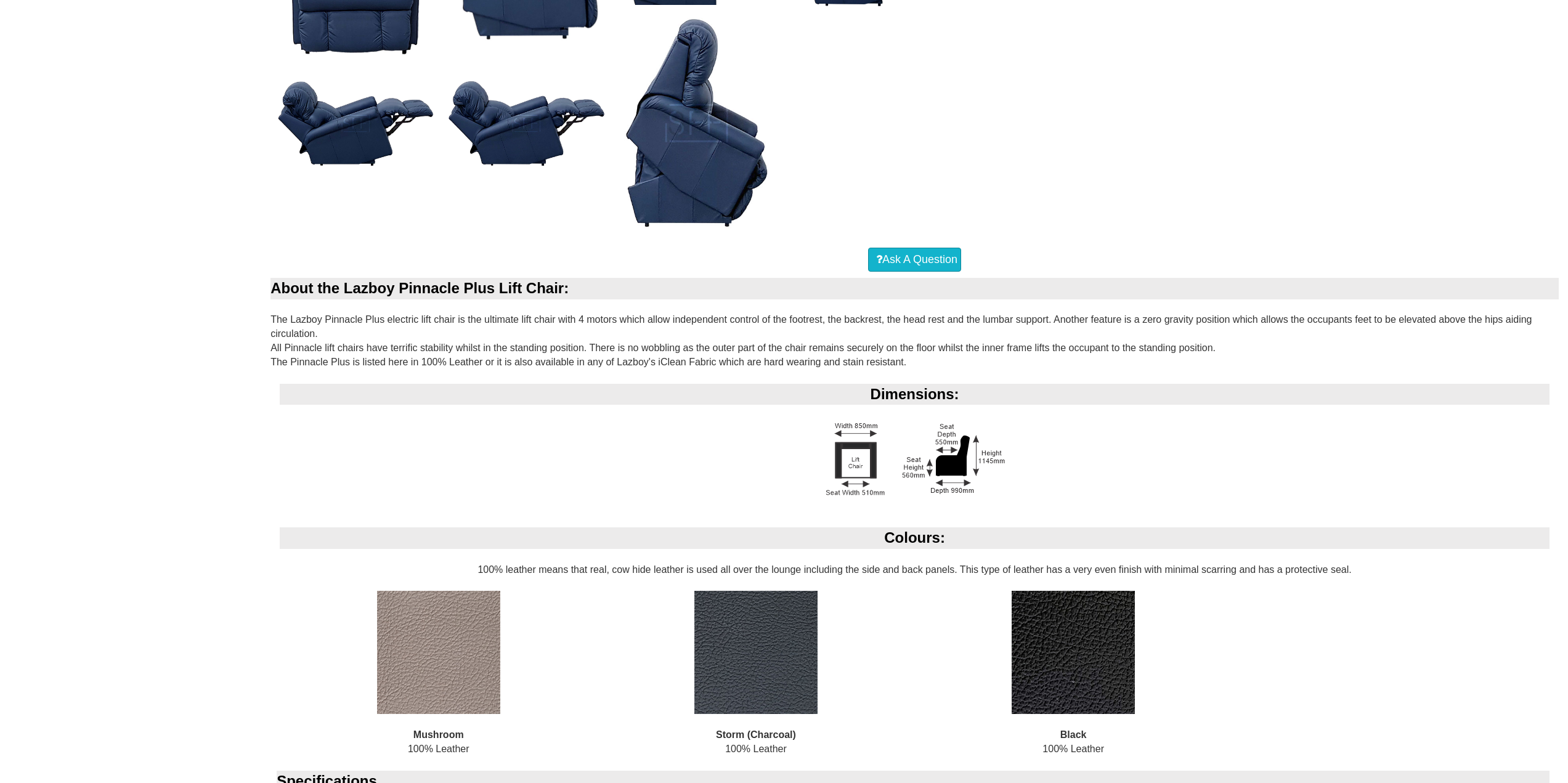
scroll to position [801, 0]
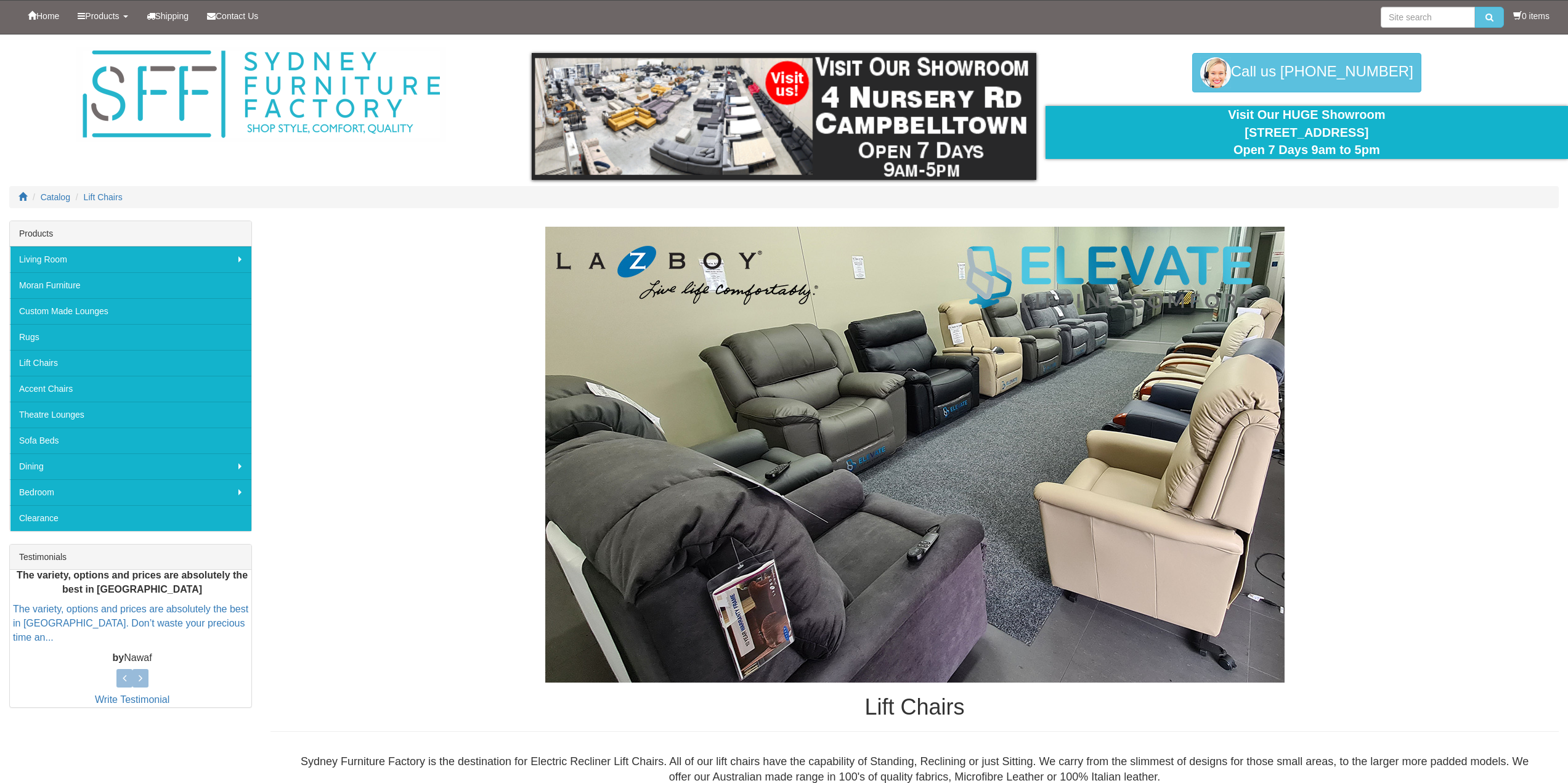
scroll to position [2783, 0]
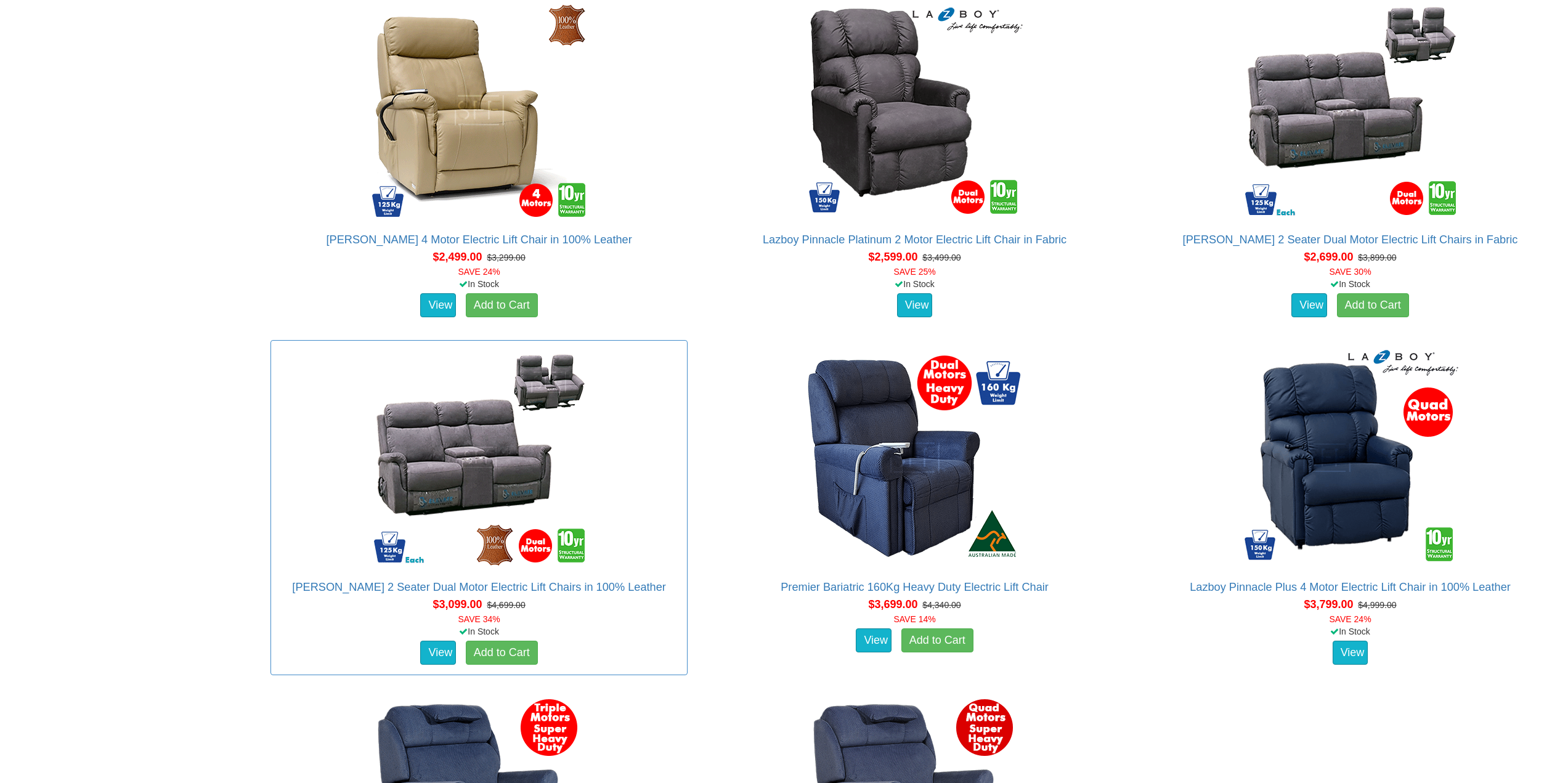
scroll to position [2598, 0]
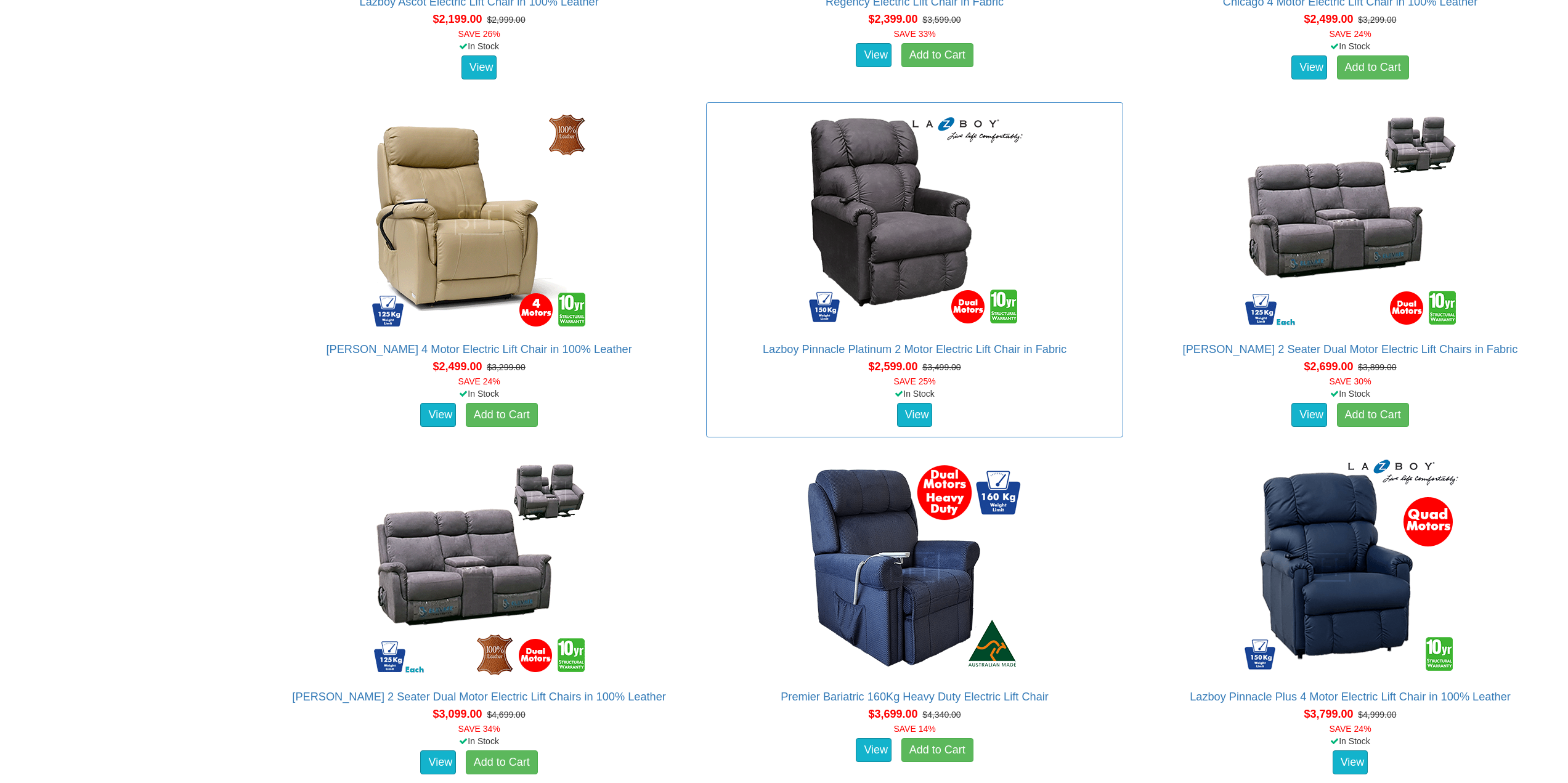
scroll to position [2650, 0]
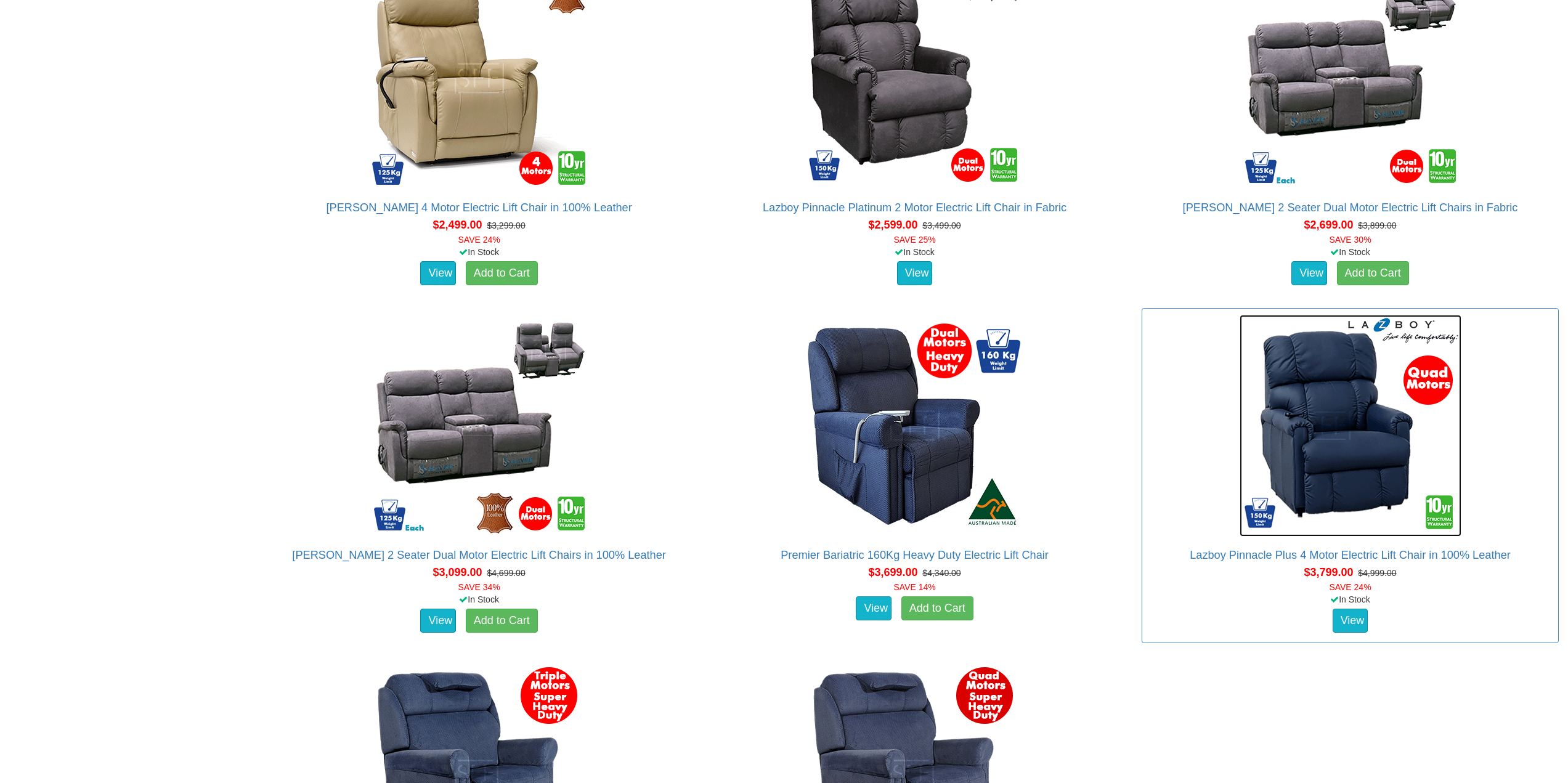
click at [1323, 464] on img at bounding box center [1350, 425] width 222 height 222
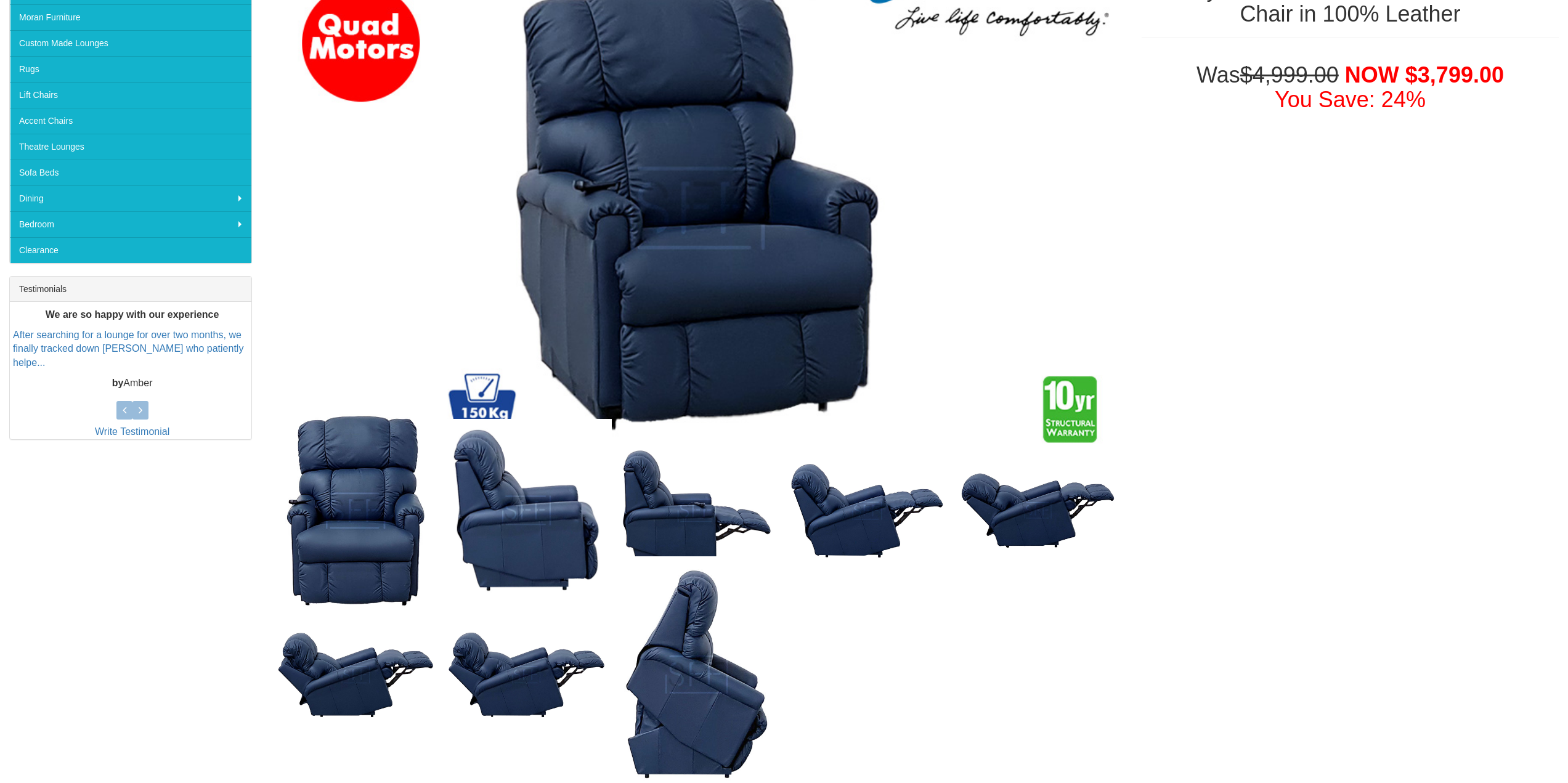
scroll to position [164, 0]
